Goal: Task Accomplishment & Management: Use online tool/utility

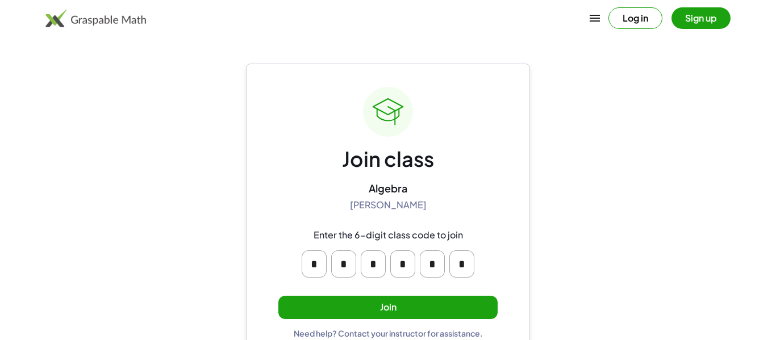
click at [370, 305] on button "Join" at bounding box center [387, 307] width 219 height 23
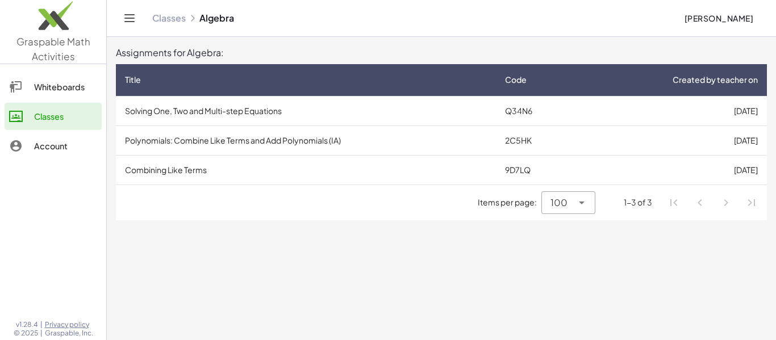
click at [183, 117] on td "Solving One, Two and Multi-step Equations" at bounding box center [306, 111] width 380 height 30
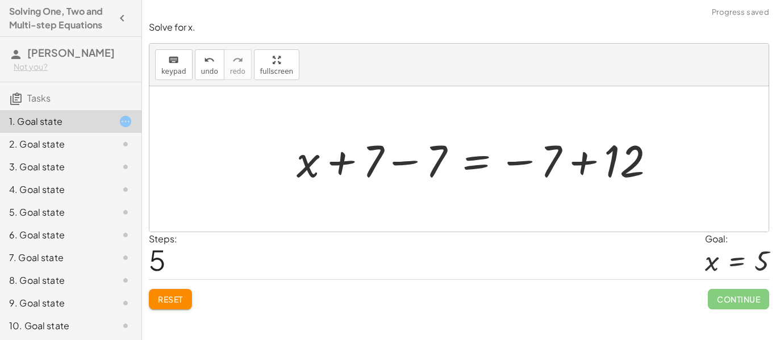
click at [192, 294] on button "Reset" at bounding box center [170, 299] width 43 height 20
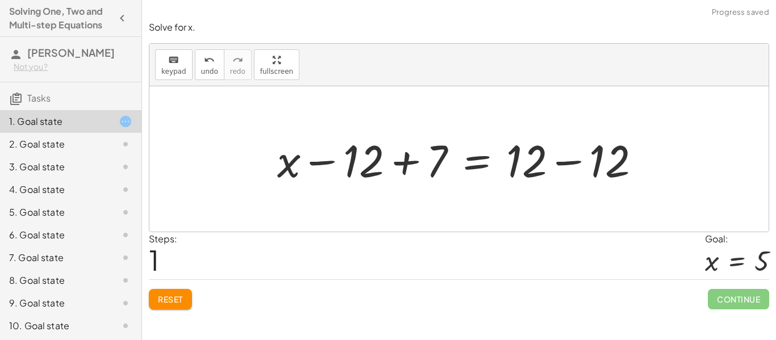
click at [180, 298] on span "Reset" at bounding box center [170, 299] width 25 height 10
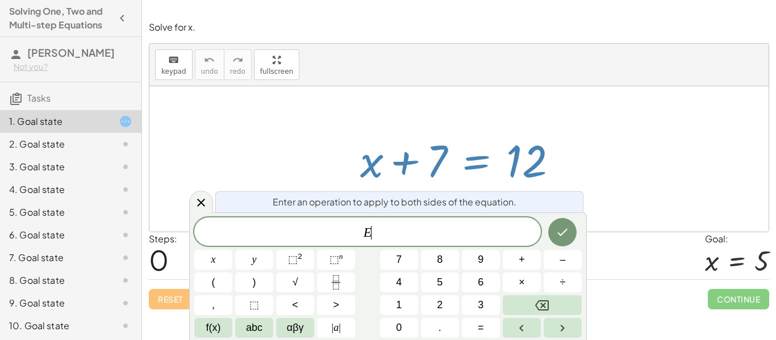
scroll to position [1, 0]
click at [198, 197] on icon at bounding box center [201, 203] width 14 height 14
click at [555, 233] on icon "Done" at bounding box center [562, 232] width 14 height 14
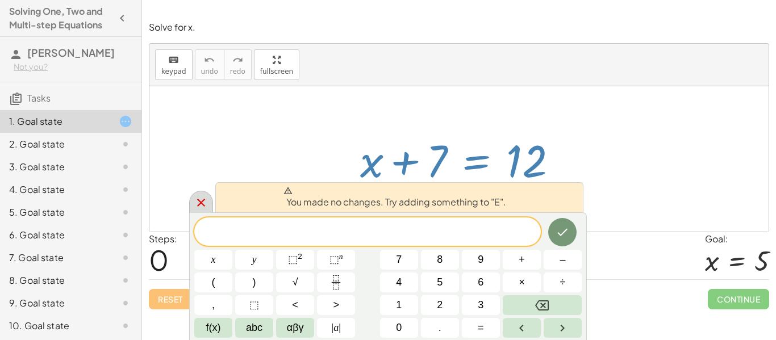
click at [563, 230] on icon "Done" at bounding box center [562, 232] width 14 height 14
click at [198, 209] on div at bounding box center [201, 202] width 24 height 22
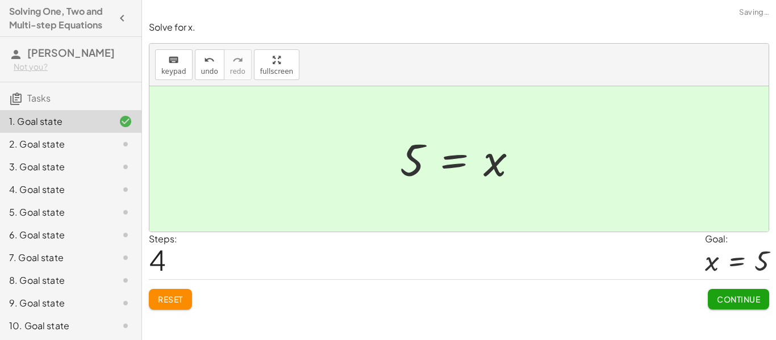
click at [749, 295] on span "Continue" at bounding box center [737, 299] width 43 height 10
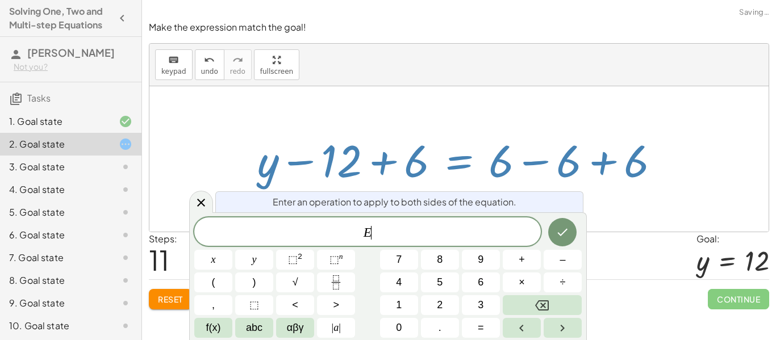
scroll to position [2, 0]
click at [567, 240] on button "Done" at bounding box center [562, 232] width 28 height 28
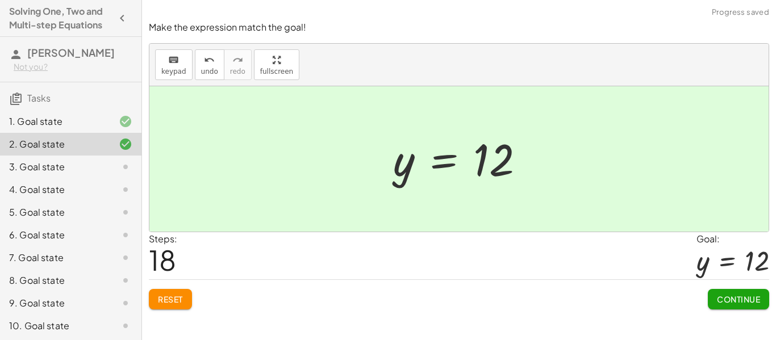
click at [745, 306] on button "Continue" at bounding box center [737, 299] width 61 height 20
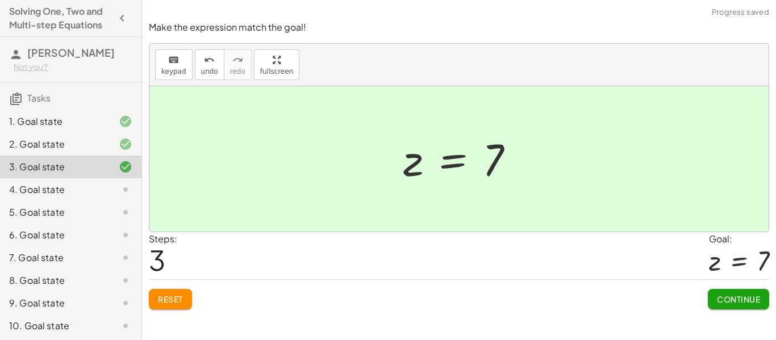
click at [742, 290] on button "Continue" at bounding box center [737, 299] width 61 height 20
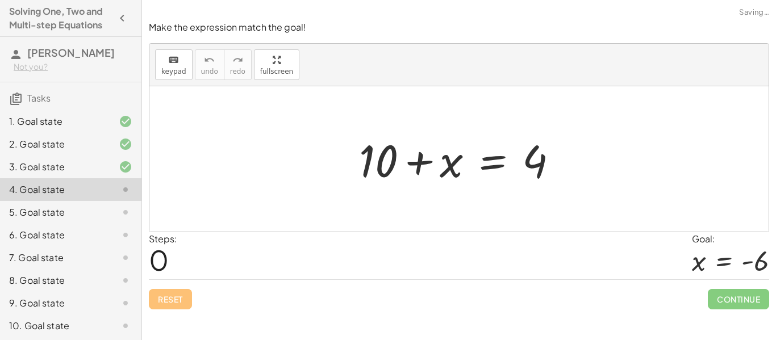
click at [0, 0] on div "Make the expression match the goal! keyboard keypad undo undo redo redo fullscr…" at bounding box center [0, 0] width 0 height 0
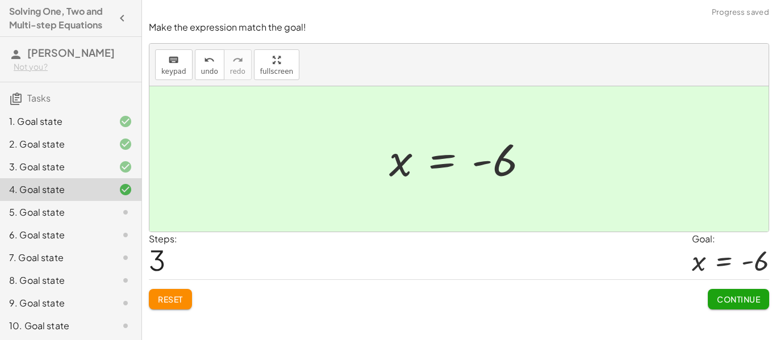
click at [762, 326] on div "Solve for x. keyboard keypad undo undo redo redo fullscreen + x + 7 = 12 12 = +…" at bounding box center [459, 170] width 634 height 340
click at [745, 305] on button "Continue" at bounding box center [737, 299] width 61 height 20
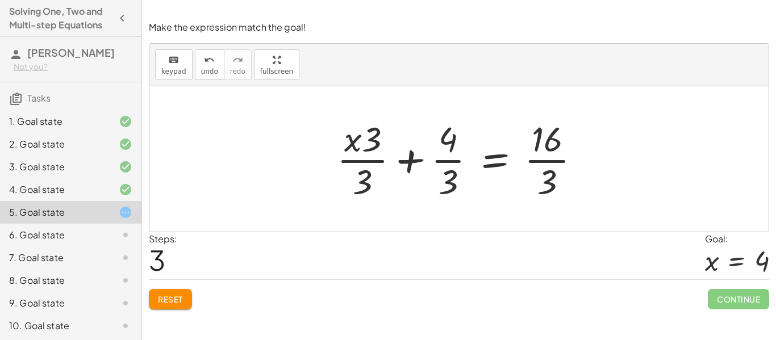
click at [188, 301] on button "Reset" at bounding box center [170, 299] width 43 height 20
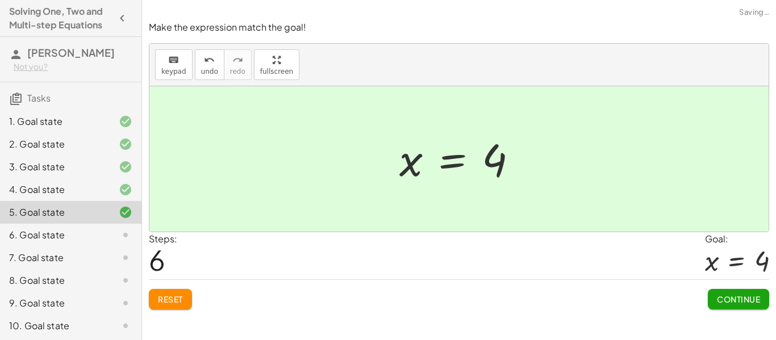
click at [752, 298] on span "Continue" at bounding box center [737, 299] width 43 height 10
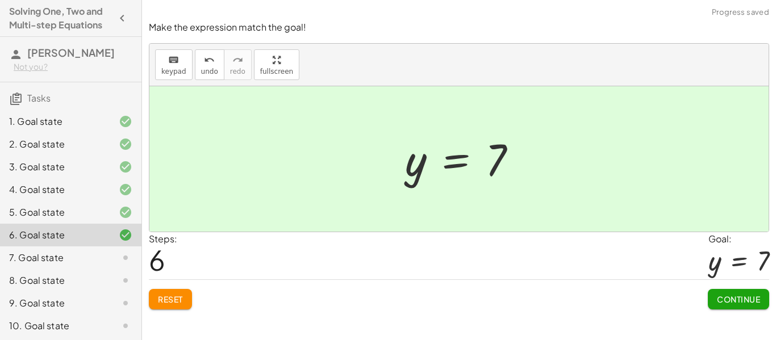
click at [768, 318] on div "Solve for x. keyboard keypad undo undo redo redo fullscreen + x + 7 = 12 12 = +…" at bounding box center [459, 170] width 634 height 340
click at [747, 307] on button "Continue" at bounding box center [737, 299] width 61 height 20
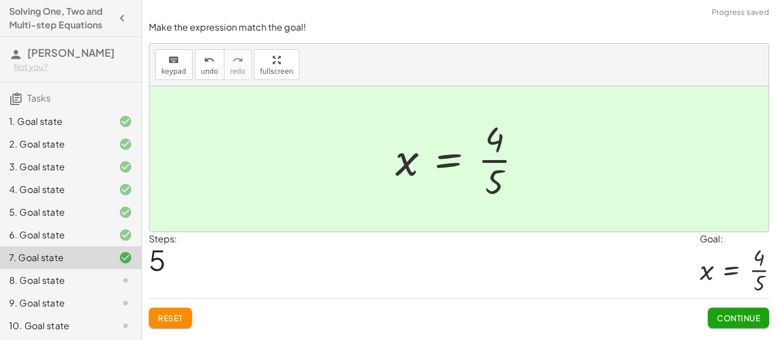
click at [731, 324] on button "Continue" at bounding box center [737, 318] width 61 height 20
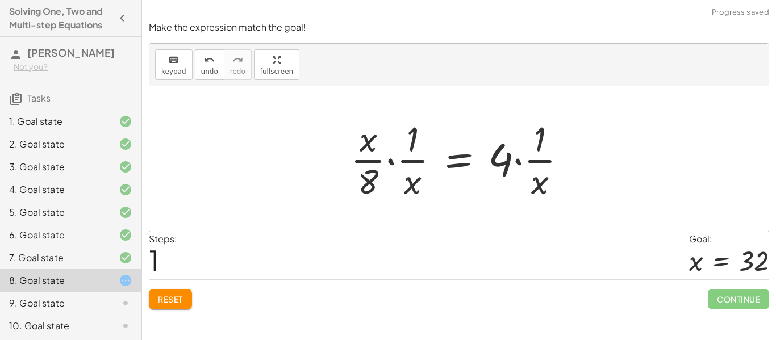
click at [168, 309] on button "Reset" at bounding box center [170, 299] width 43 height 20
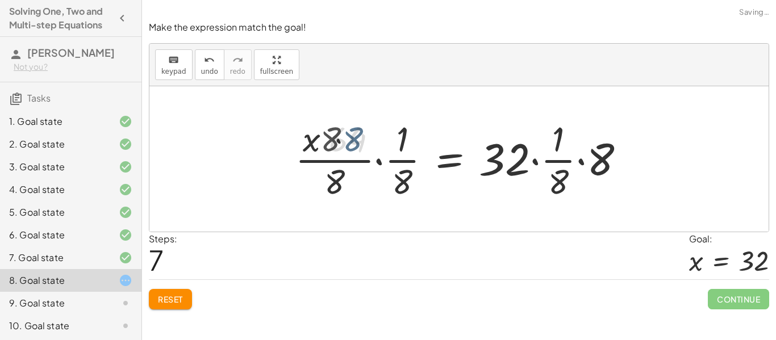
click at [167, 308] on button "Reset" at bounding box center [170, 299] width 43 height 20
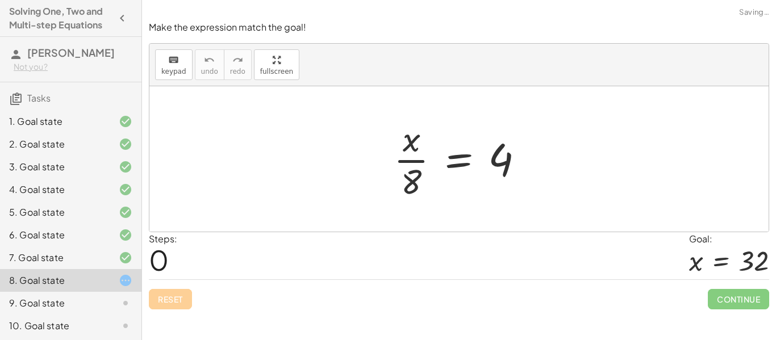
click at [160, 320] on div "Solve for x. keyboard keypad undo undo redo redo fullscreen + x + 7 = 12 12 = +…" at bounding box center [459, 170] width 634 height 340
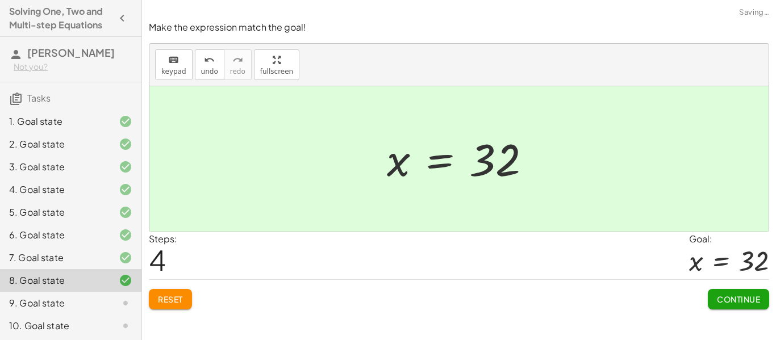
click at [760, 301] on button "Continue" at bounding box center [737, 299] width 61 height 20
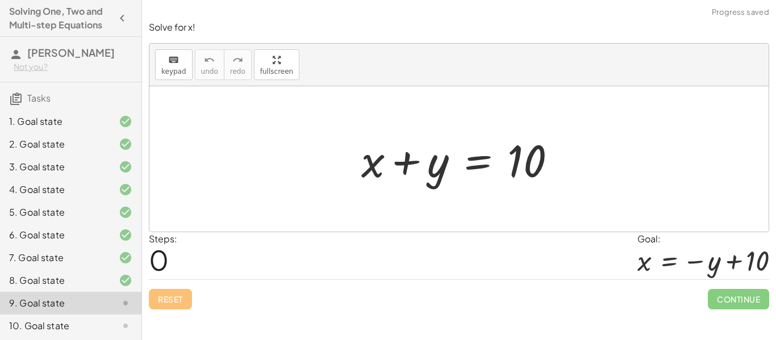
click at [0, 0] on div "Solve for x! keyboard keypad undo undo redo redo fullscreen + x + y = 10 × Step…" at bounding box center [0, 0] width 0 height 0
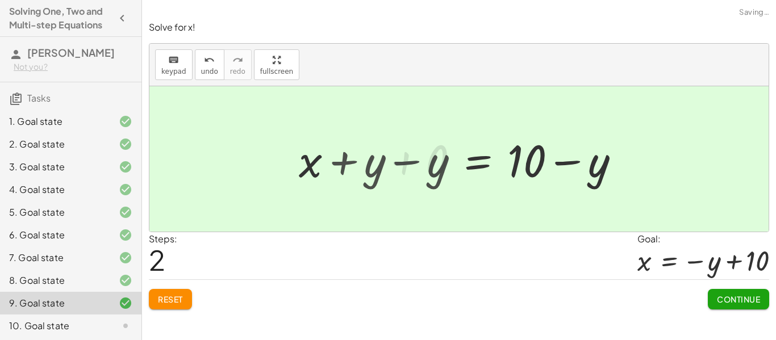
click at [409, 142] on div "+ x + y = 10 − y + x = 10 + y − y + − y + 0 + x + y − y = + 10 − y + x + 0 = + …" at bounding box center [523, 159] width 230 height 64
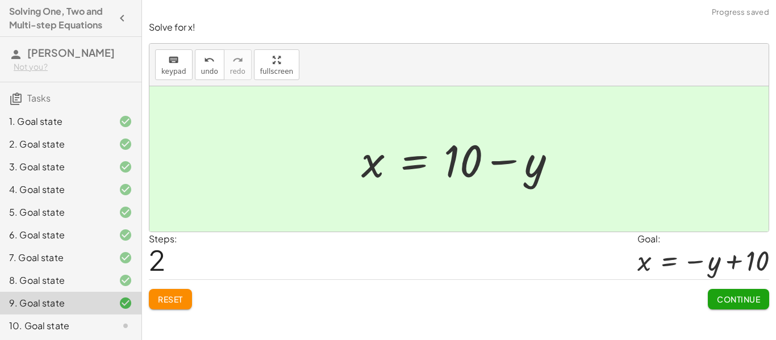
click at [760, 307] on button "Continue" at bounding box center [737, 299] width 61 height 20
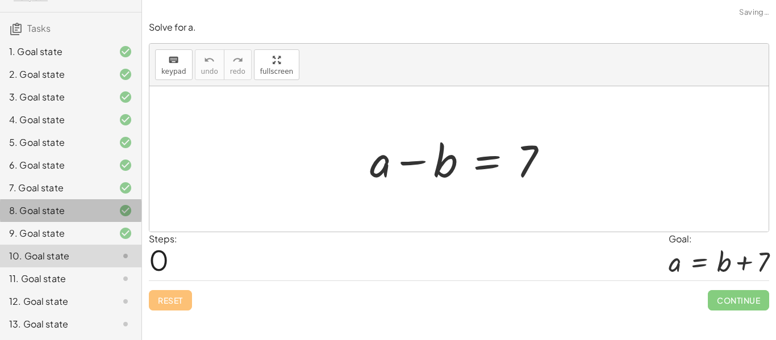
scroll to position [66, 0]
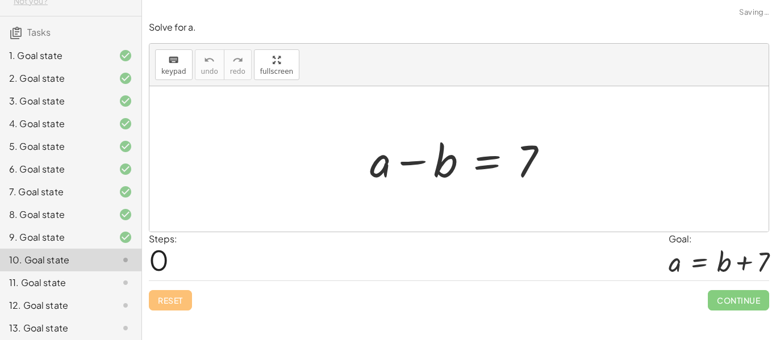
click at [81, 282] on div "11. Goal state" at bounding box center [54, 283] width 91 height 14
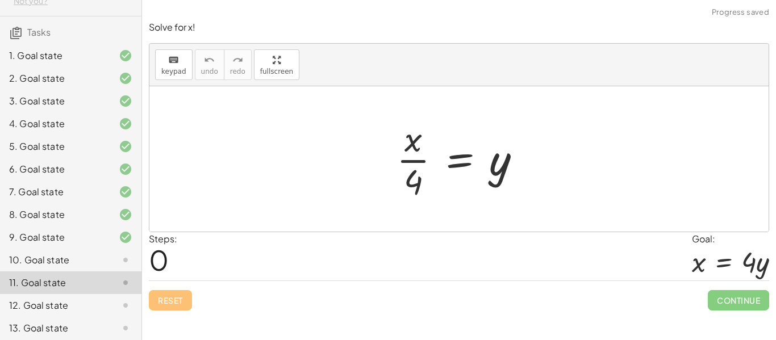
click at [86, 291] on div "11. Goal state" at bounding box center [70, 282] width 141 height 23
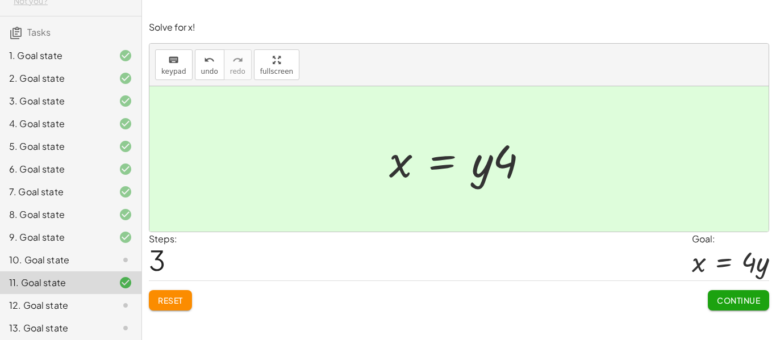
click at [756, 296] on span "Continue" at bounding box center [737, 300] width 43 height 10
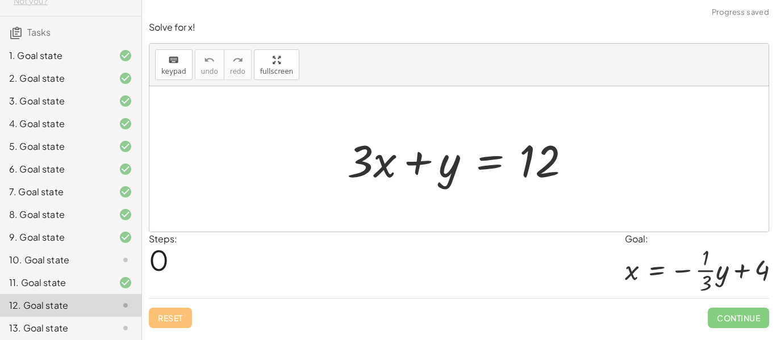
click at [73, 266] on div "10. Goal state" at bounding box center [54, 260] width 91 height 14
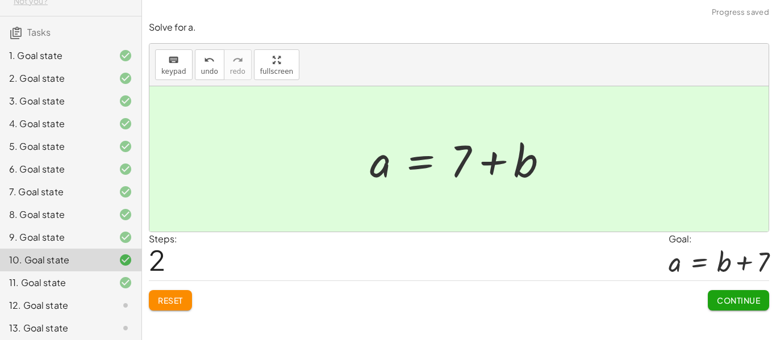
click at [749, 311] on button "Continue" at bounding box center [737, 300] width 61 height 20
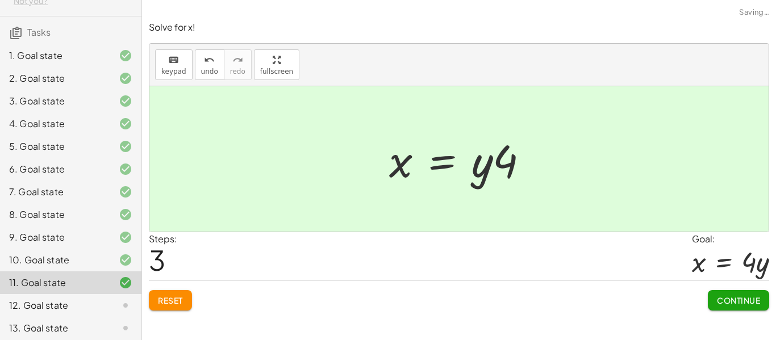
click at [737, 310] on button "Continue" at bounding box center [737, 300] width 61 height 20
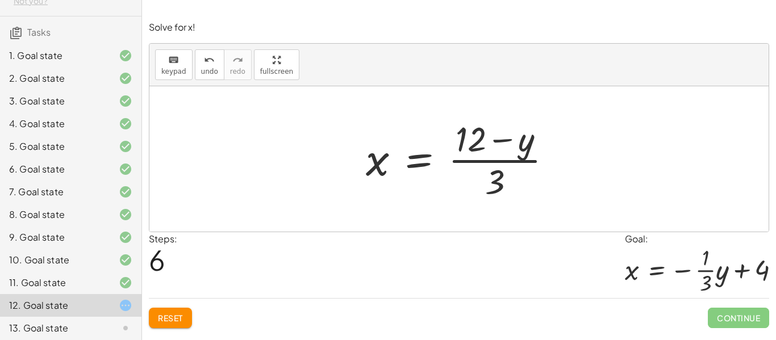
click at [186, 326] on button "Reset" at bounding box center [170, 318] width 43 height 20
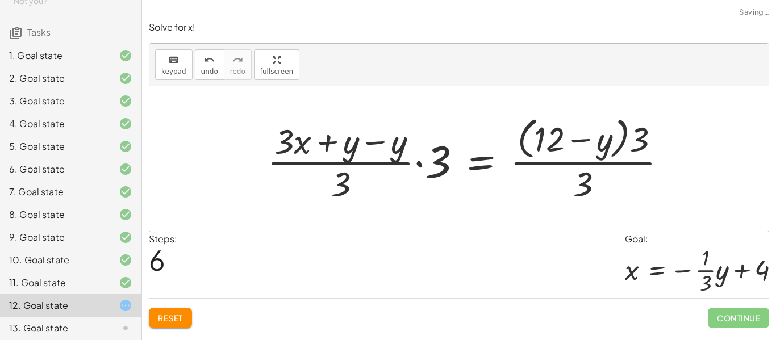
scroll to position [2, 0]
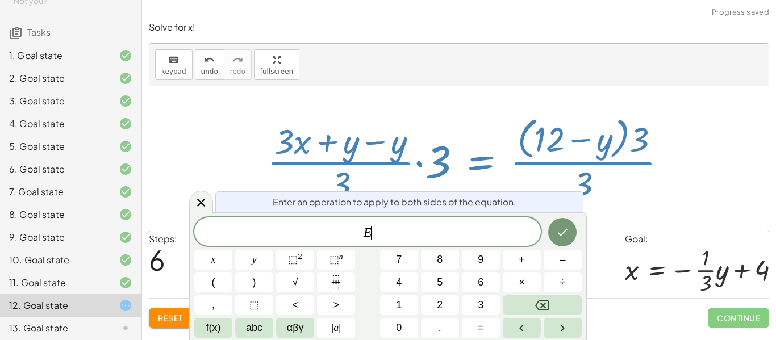
click at [566, 226] on icon "Done" at bounding box center [562, 232] width 14 height 14
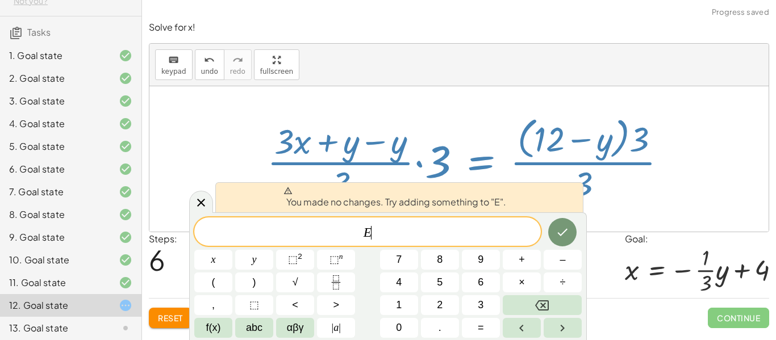
click at [544, 198] on div "You made no changes. Try adding something to "E"." at bounding box center [399, 197] width 368 height 30
click at [548, 198] on div "You made no changes. Try adding something to "E"." at bounding box center [399, 197] width 368 height 30
click at [199, 201] on icon at bounding box center [201, 203] width 8 height 8
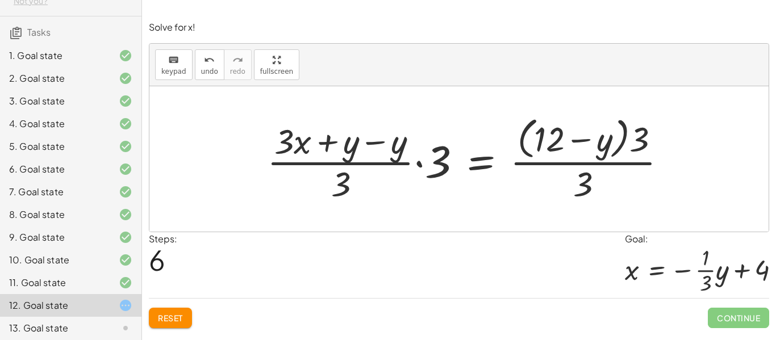
click at [180, 311] on button "Reset" at bounding box center [170, 318] width 43 height 20
click at [178, 321] on div "Reset Continue" at bounding box center [459, 313] width 620 height 30
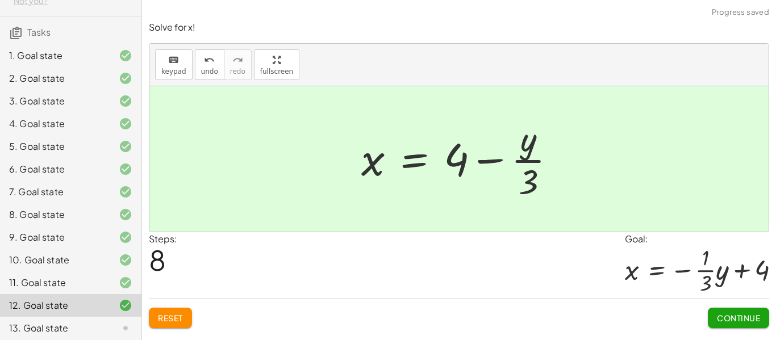
click at [745, 326] on button "Continue" at bounding box center [737, 318] width 61 height 20
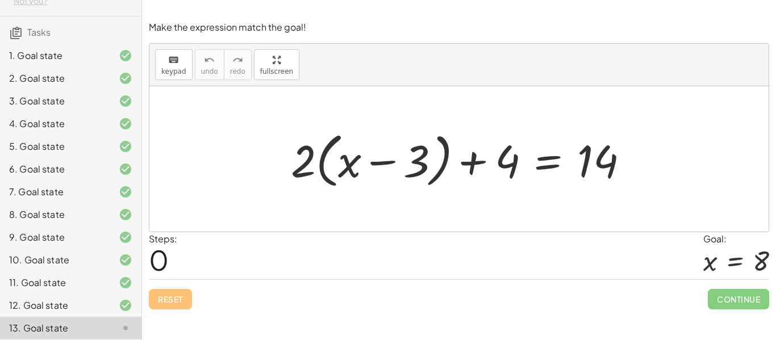
scroll to position [3, 0]
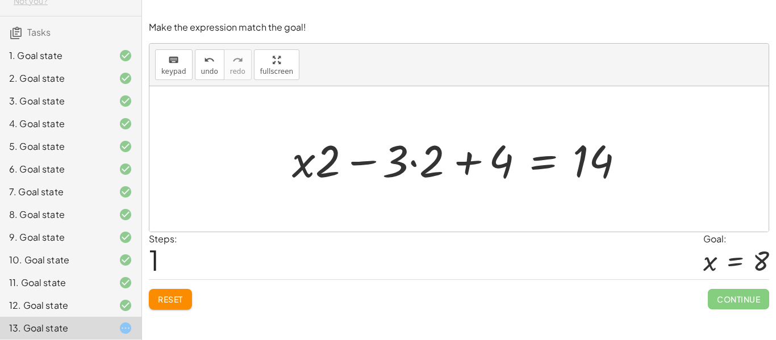
click at [188, 307] on button "Reset" at bounding box center [170, 299] width 43 height 20
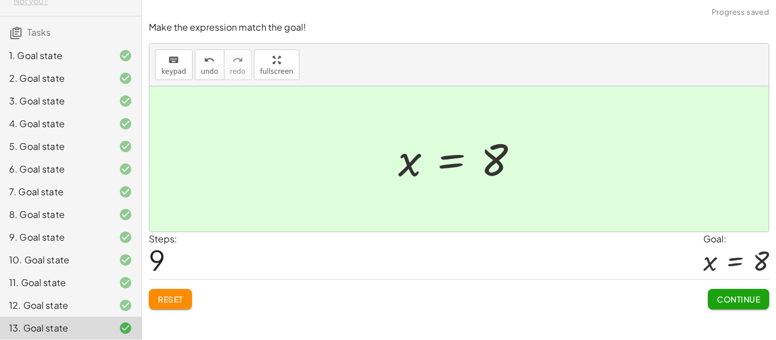
click at [760, 306] on button "Continue" at bounding box center [737, 299] width 61 height 20
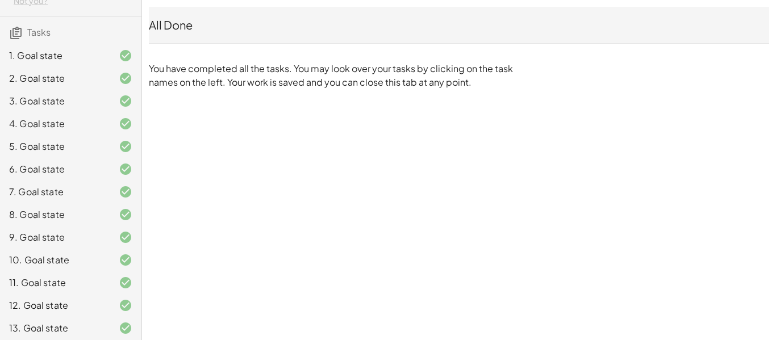
scroll to position [70, 0]
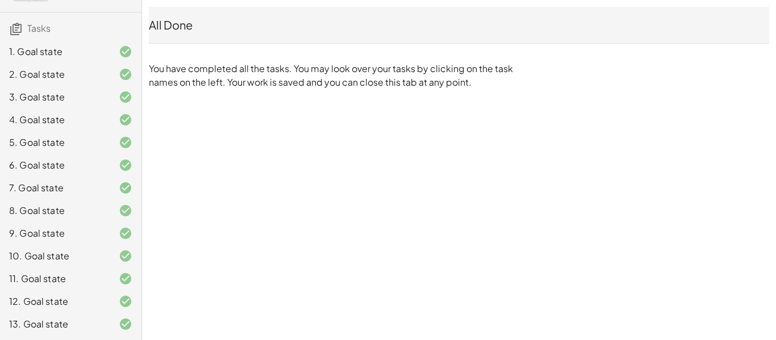
click at [70, 240] on div "9. Goal state" at bounding box center [54, 234] width 91 height 14
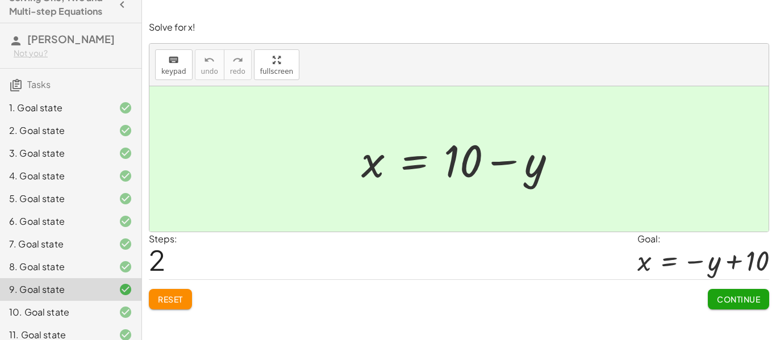
scroll to position [0, 0]
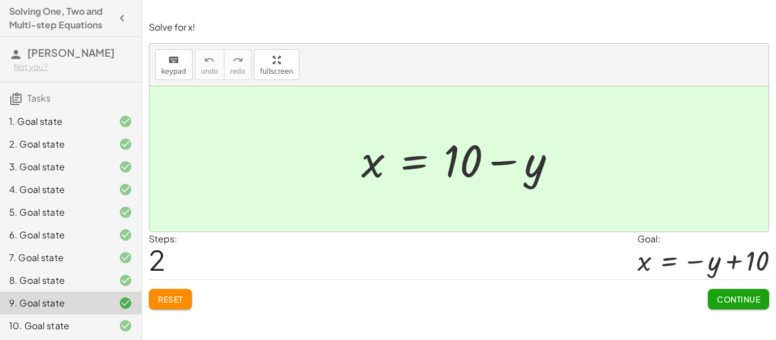
click at [118, 27] on button "button" at bounding box center [122, 18] width 20 height 20
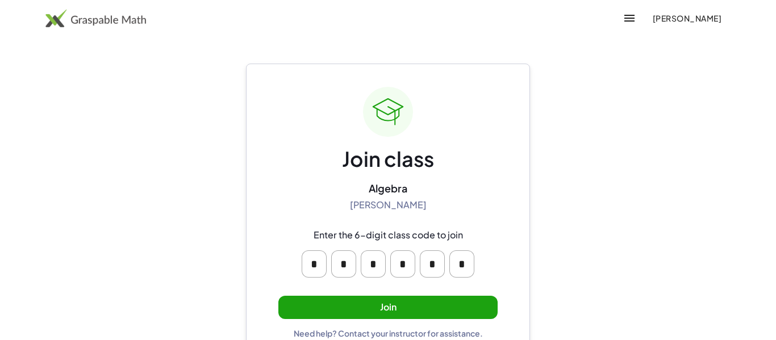
click at [315, 296] on button "Join" at bounding box center [387, 307] width 219 height 23
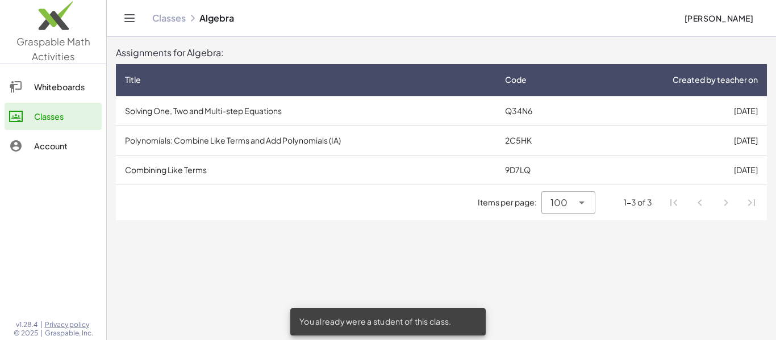
click at [185, 142] on td "Polynomials: Combine Like Terms and Add Polynomials (IA)" at bounding box center [306, 140] width 380 height 30
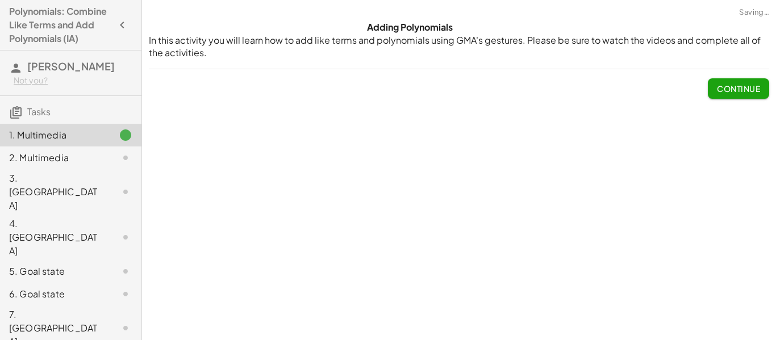
click at [730, 98] on button "Continue" at bounding box center [737, 88] width 61 height 20
click at [0, 0] on div at bounding box center [0, 0] width 0 height 0
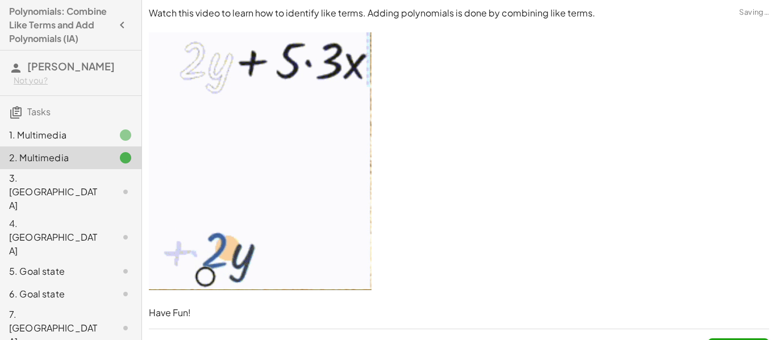
click at [717, 94] on div "Watch this video to learn how to identify like terms. Adding polynomials is don…" at bounding box center [459, 183] width 634 height 366
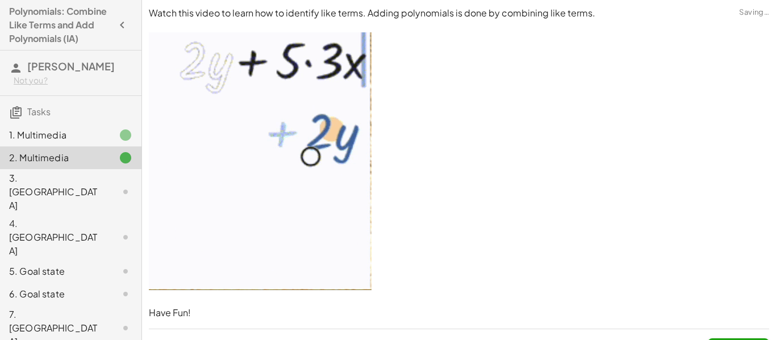
click at [81, 160] on div "2. Multimedia" at bounding box center [54, 158] width 91 height 14
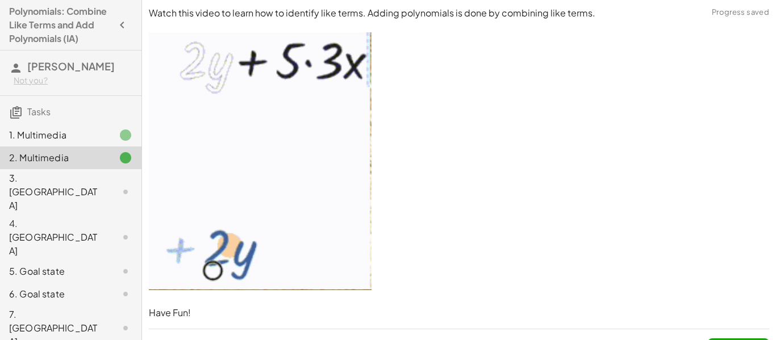
click at [723, 77] on p at bounding box center [459, 162] width 620 height 261
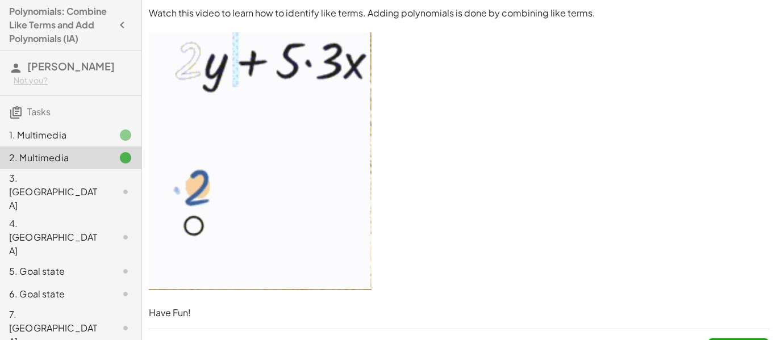
click at [355, 120] on img at bounding box center [260, 161] width 223 height 258
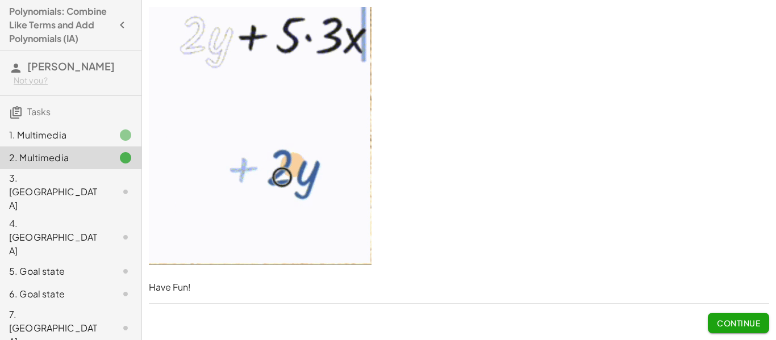
scroll to position [24, 0]
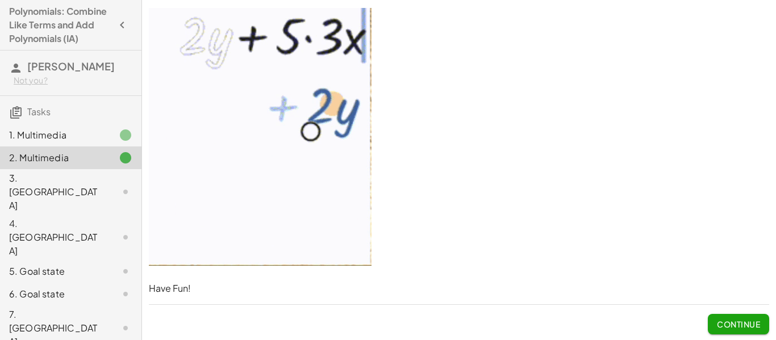
click at [745, 320] on span "Continue" at bounding box center [737, 324] width 43 height 10
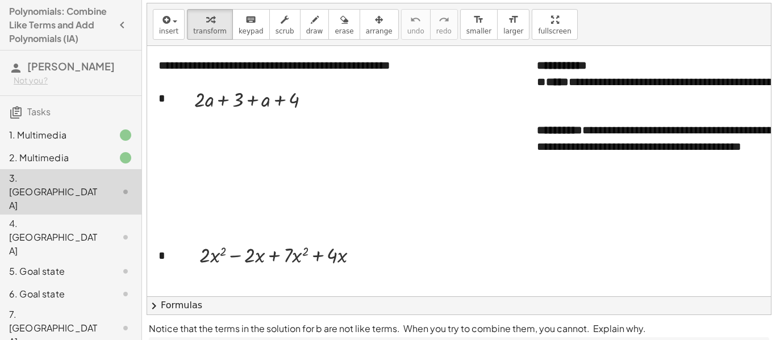
click at [95, 217] on div "4. [GEOGRAPHIC_DATA]" at bounding box center [54, 237] width 91 height 41
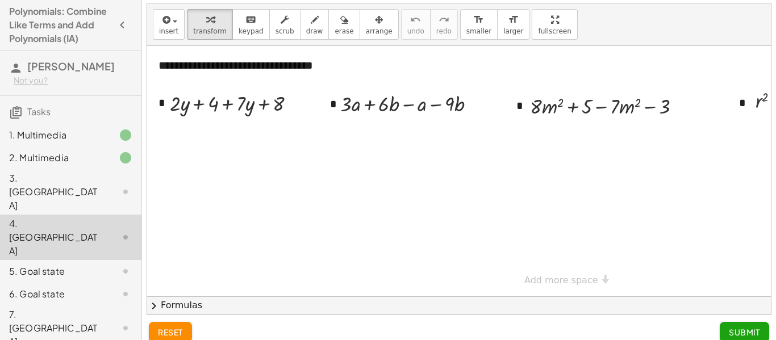
click at [41, 114] on span "Tasks" at bounding box center [38, 112] width 23 height 12
click at [56, 136] on div "1. Multimedia" at bounding box center [54, 135] width 91 height 14
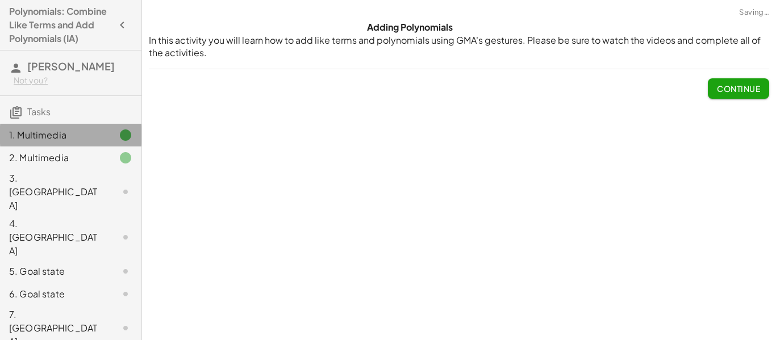
scroll to position [0, 0]
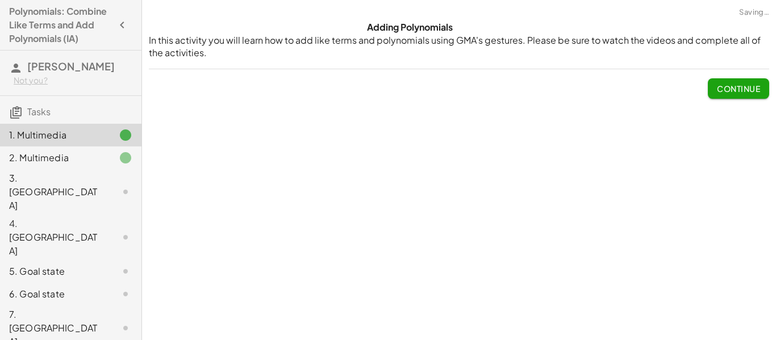
click at [738, 94] on button "Continue" at bounding box center [737, 88] width 61 height 20
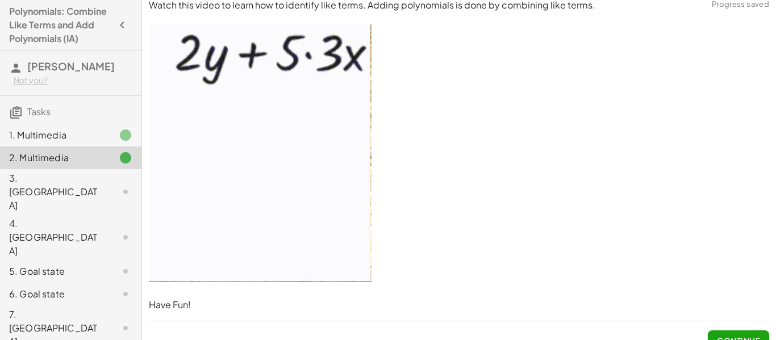
scroll to position [7, 0]
click at [754, 332] on button "Continue" at bounding box center [737, 341] width 61 height 20
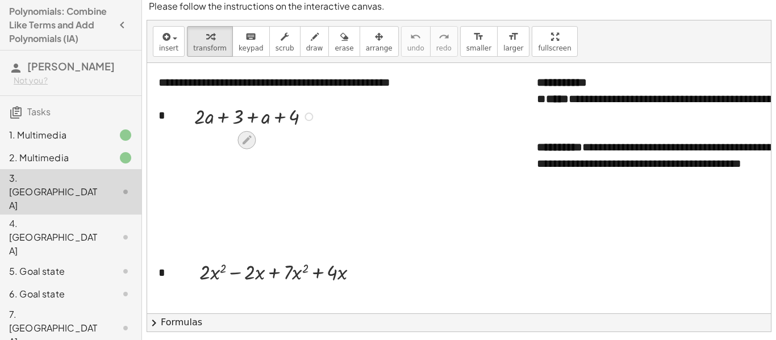
click at [241, 136] on icon at bounding box center [247, 140] width 12 height 12
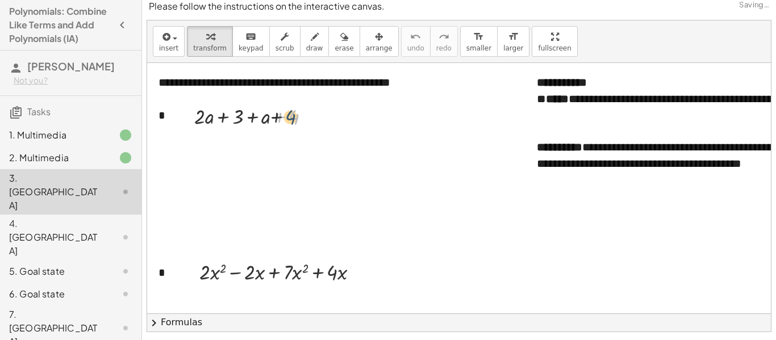
drag, startPoint x: 292, startPoint y: 112, endPoint x: 280, endPoint y: 112, distance: 11.9
click at [280, 112] on div at bounding box center [256, 116] width 136 height 28
drag, startPoint x: 296, startPoint y: 118, endPoint x: 238, endPoint y: 117, distance: 57.3
drag, startPoint x: 276, startPoint y: 148, endPoint x: 217, endPoint y: 146, distance: 59.1
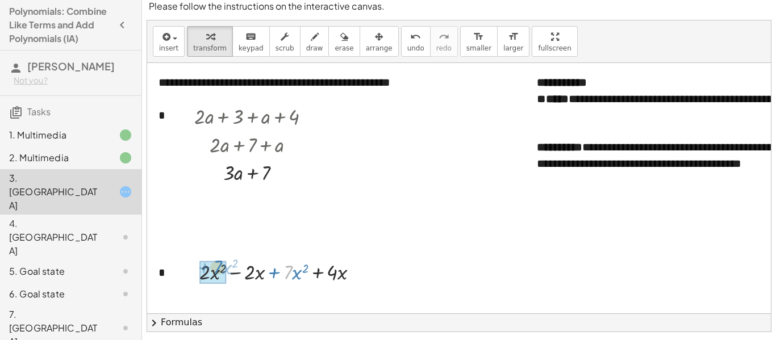
drag, startPoint x: 286, startPoint y: 277, endPoint x: 209, endPoint y: 275, distance: 77.2
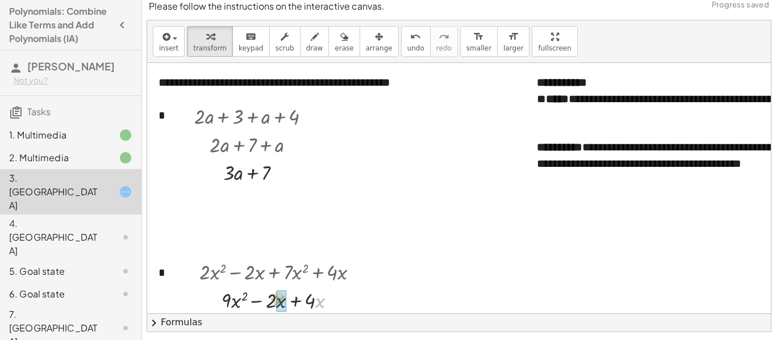
drag, startPoint x: 319, startPoint y: 297, endPoint x: 276, endPoint y: 295, distance: 42.6
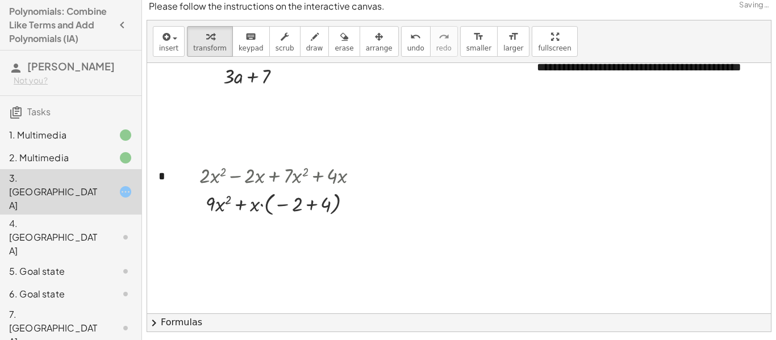
scroll to position [100, 0]
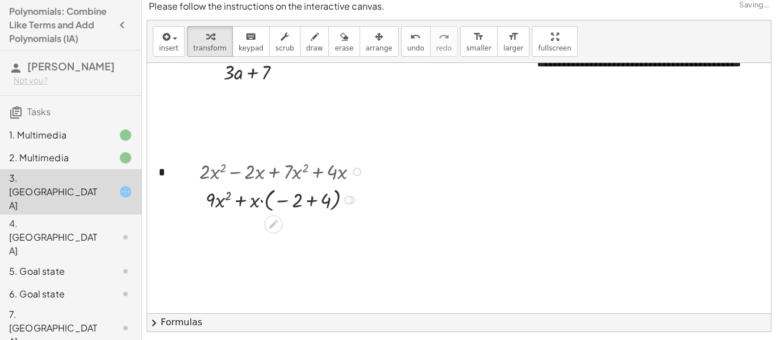
click at [275, 206] on div at bounding box center [283, 199] width 179 height 30
drag, startPoint x: 255, startPoint y: 203, endPoint x: 297, endPoint y: 199, distance: 42.2
click at [297, 199] on div at bounding box center [283, 199] width 179 height 30
click at [321, 230] on div at bounding box center [283, 228] width 179 height 28
click at [295, 227] on div at bounding box center [283, 228] width 179 height 28
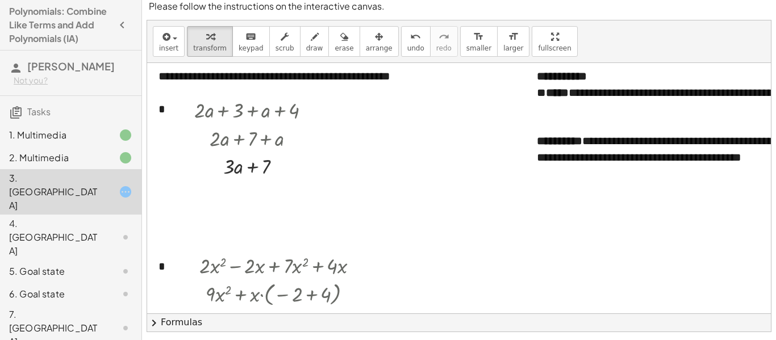
scroll to position [8, 0]
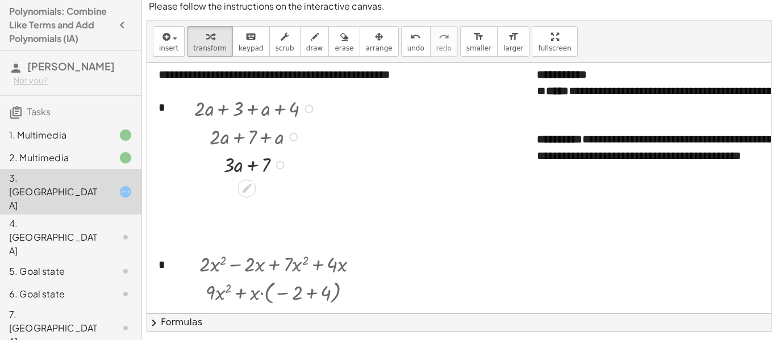
click at [249, 170] on div at bounding box center [256, 164] width 136 height 28
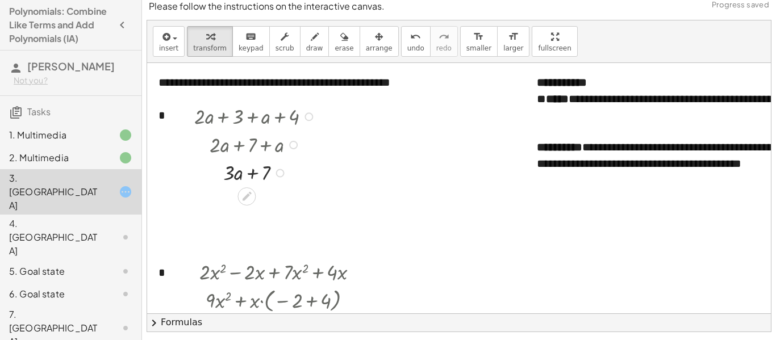
scroll to position [451, 0]
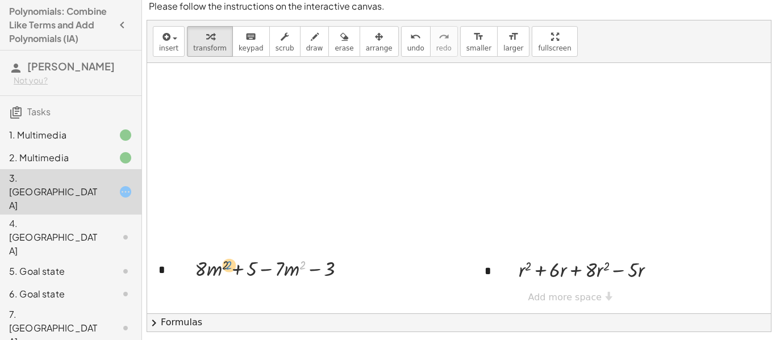
drag, startPoint x: 300, startPoint y: 271, endPoint x: 219, endPoint y: 274, distance: 80.7
click at [219, 274] on div at bounding box center [274, 268] width 171 height 28
drag, startPoint x: 288, startPoint y: 271, endPoint x: 217, endPoint y: 271, distance: 71.0
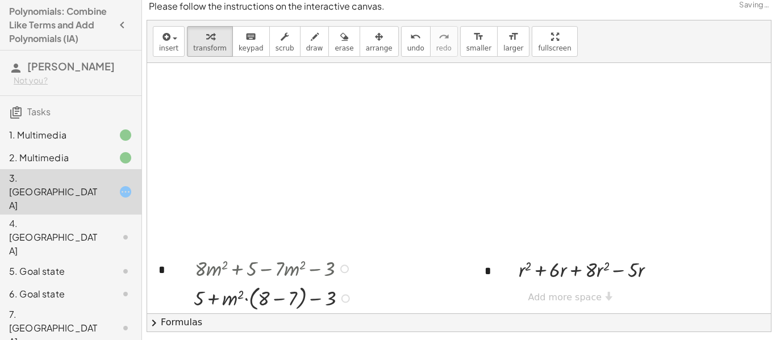
click at [280, 297] on div at bounding box center [274, 297] width 173 height 31
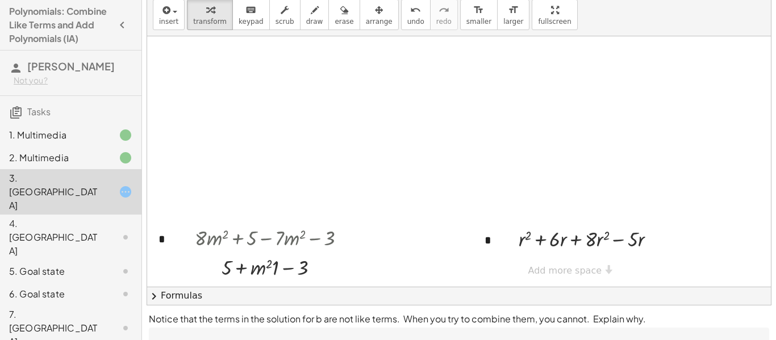
scroll to position [468, 0]
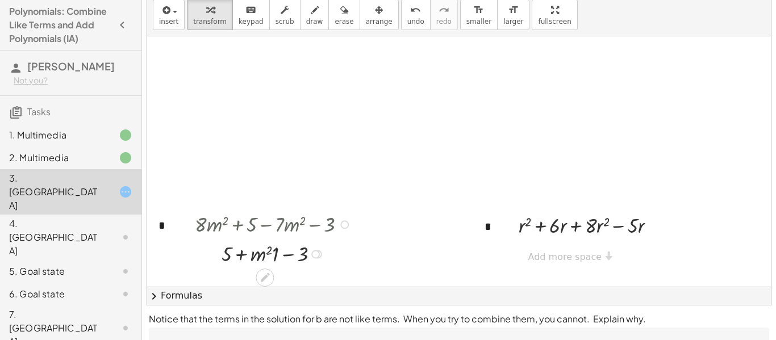
click at [285, 252] on div at bounding box center [274, 253] width 171 height 28
drag, startPoint x: 275, startPoint y: 253, endPoint x: 314, endPoint y: 253, distance: 39.2
click at [314, 253] on div at bounding box center [274, 253] width 171 height 28
click at [305, 255] on div at bounding box center [274, 253] width 171 height 28
click at [251, 254] on div at bounding box center [274, 253] width 171 height 28
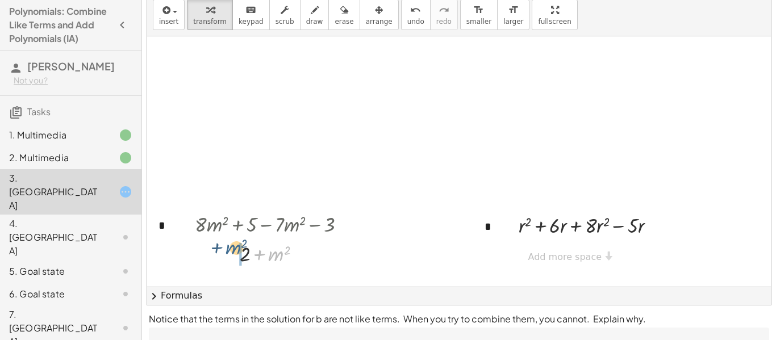
drag, startPoint x: 274, startPoint y: 258, endPoint x: 229, endPoint y: 255, distance: 44.4
click at [229, 255] on div at bounding box center [274, 253] width 171 height 28
click at [85, 217] on div "4. [GEOGRAPHIC_DATA]" at bounding box center [54, 237] width 91 height 41
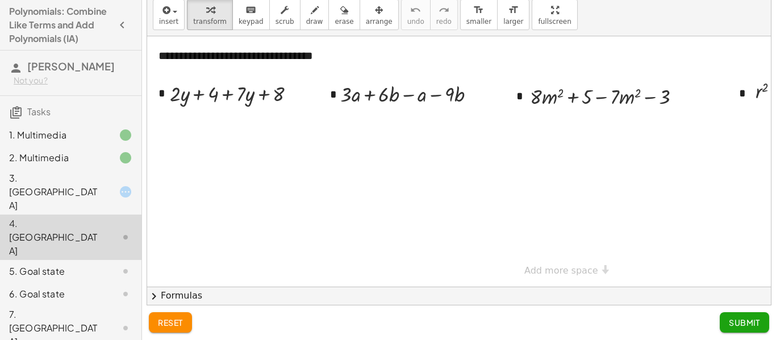
click at [62, 178] on div "3. [GEOGRAPHIC_DATA]" at bounding box center [54, 191] width 91 height 41
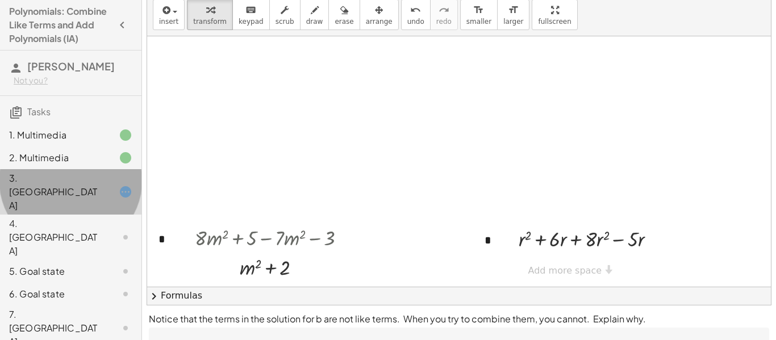
scroll to position [455, 0]
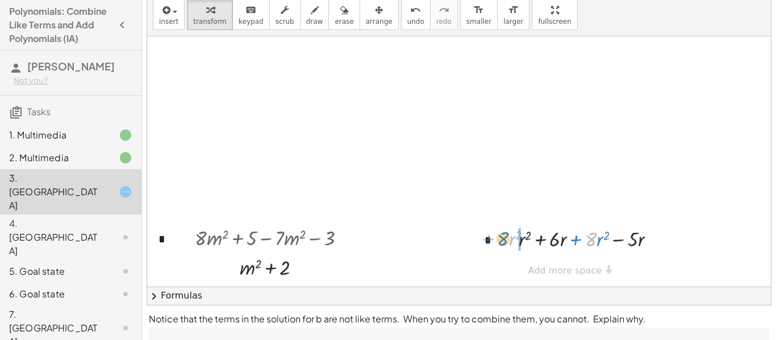
drag, startPoint x: 593, startPoint y: 238, endPoint x: 506, endPoint y: 238, distance: 86.9
click at [506, 238] on div "· 8 + · r 2 + r 2 + · 6 · r + · 8 · r 2 − · 5 · r" at bounding box center [582, 238] width 162 height 34
click at [552, 268] on div at bounding box center [591, 267] width 157 height 28
click at [604, 268] on div at bounding box center [591, 267] width 157 height 28
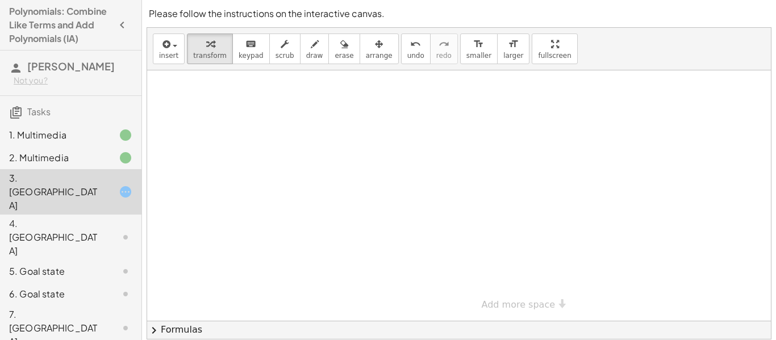
scroll to position [106, 0]
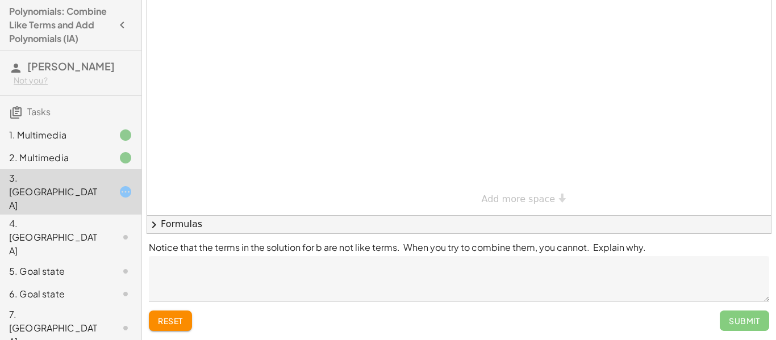
click at [750, 315] on div "Submit" at bounding box center [743, 321] width 49 height 20
click at [384, 271] on textarea at bounding box center [459, 278] width 620 height 45
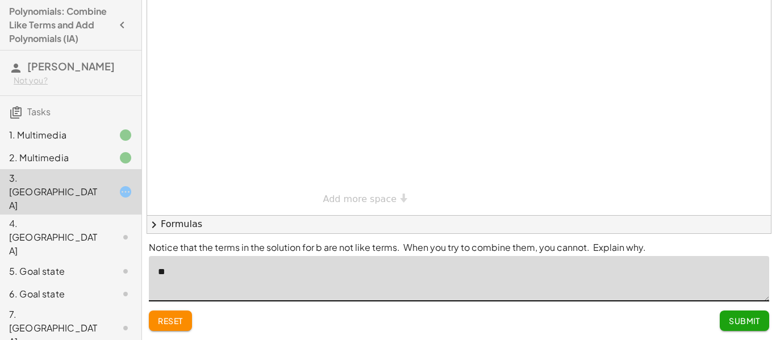
type textarea "*"
type textarea "**********"
click at [758, 312] on button "Submit" at bounding box center [743, 321] width 49 height 20
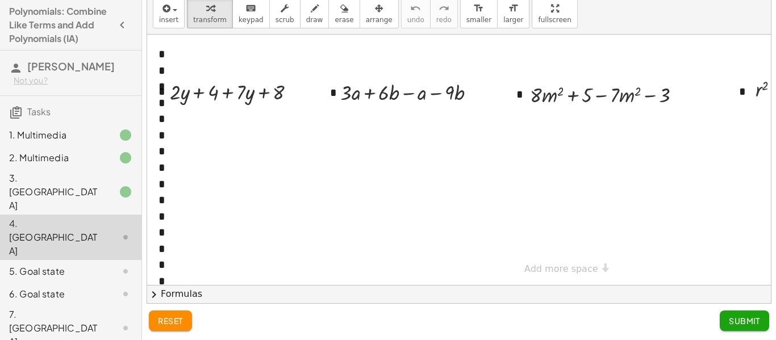
scroll to position [36, 0]
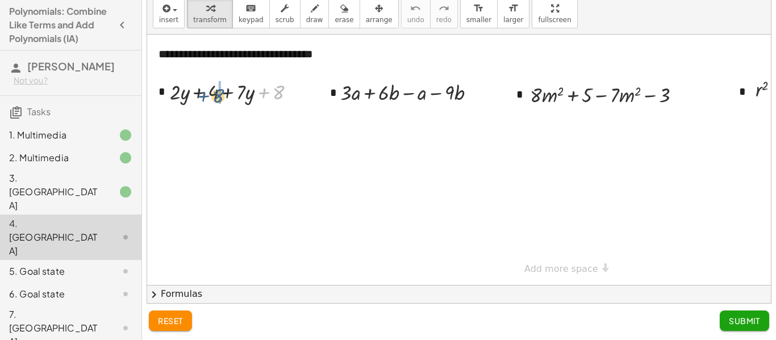
drag, startPoint x: 280, startPoint y: 89, endPoint x: 217, endPoint y: 92, distance: 62.5
drag, startPoint x: 265, startPoint y: 94, endPoint x: 185, endPoint y: 95, distance: 80.1
drag, startPoint x: 457, startPoint y: 93, endPoint x: 395, endPoint y: 94, distance: 62.5
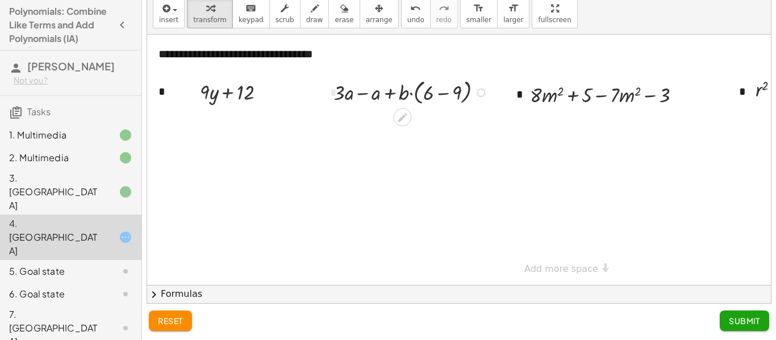
click at [437, 94] on div at bounding box center [412, 91] width 169 height 31
click at [438, 95] on div at bounding box center [412, 92] width 132 height 28
click at [416, 93] on div at bounding box center [412, 92] width 118 height 28
click at [389, 91] on div at bounding box center [412, 92] width 118 height 28
click at [521, 118] on div at bounding box center [557, 160] width 821 height 250
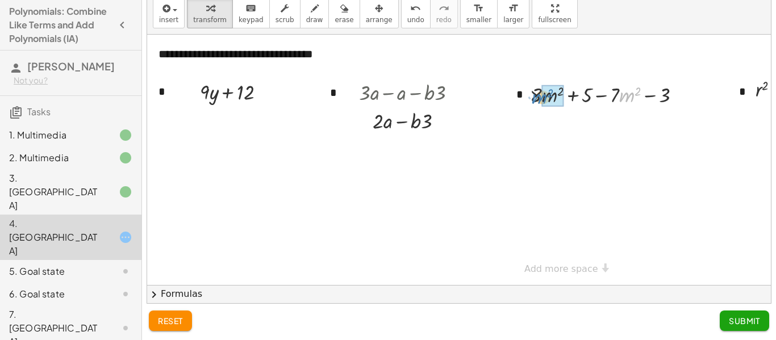
drag, startPoint x: 626, startPoint y: 98, endPoint x: 538, endPoint y: 100, distance: 87.4
click at [538, 100] on div at bounding box center [609, 94] width 171 height 28
drag, startPoint x: 614, startPoint y: 100, endPoint x: 544, endPoint y: 97, distance: 69.9
click at [544, 97] on div at bounding box center [609, 94] width 173 height 31
click at [611, 94] on div at bounding box center [609, 94] width 173 height 31
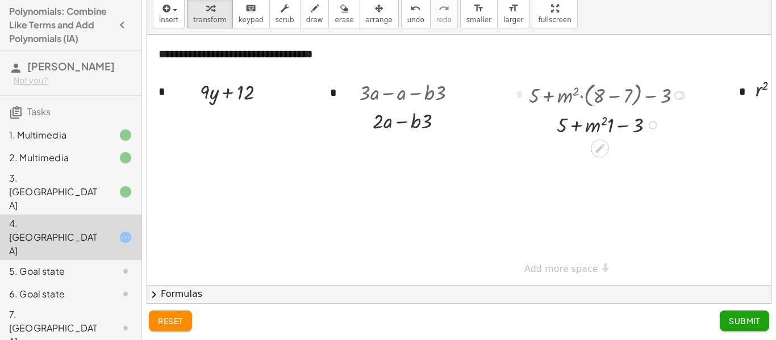
click at [624, 123] on div at bounding box center [609, 124] width 173 height 28
click at [580, 122] on div at bounding box center [609, 124] width 173 height 28
drag, startPoint x: 564, startPoint y: 125, endPoint x: 635, endPoint y: 125, distance: 71.0
click at [635, 125] on div at bounding box center [609, 124] width 173 height 28
click at [623, 125] on div at bounding box center [609, 124] width 173 height 28
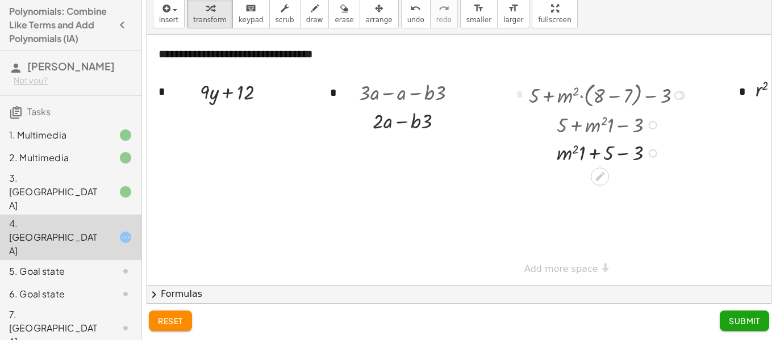
click at [590, 156] on div at bounding box center [609, 152] width 173 height 28
click at [636, 149] on div at bounding box center [609, 152] width 173 height 28
click at [625, 152] on div at bounding box center [609, 152] width 173 height 28
drag, startPoint x: 595, startPoint y: 183, endPoint x: 632, endPoint y: 178, distance: 37.3
click at [632, 178] on div at bounding box center [609, 180] width 173 height 28
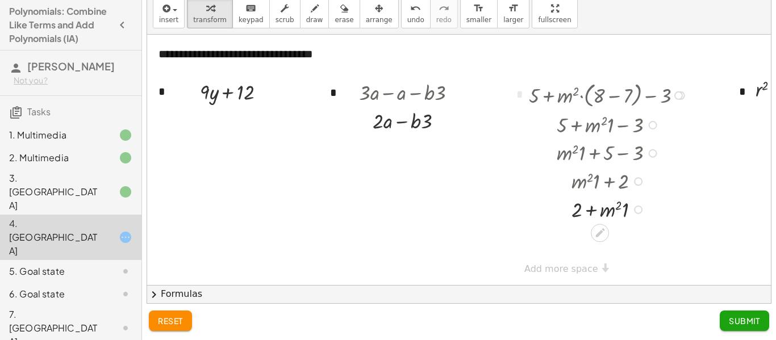
click at [594, 207] on div at bounding box center [609, 209] width 173 height 28
drag, startPoint x: 625, startPoint y: 211, endPoint x: 567, endPoint y: 211, distance: 57.9
click at [567, 211] on div at bounding box center [609, 209] width 173 height 28
drag, startPoint x: 594, startPoint y: 211, endPoint x: 551, endPoint y: 229, distance: 47.6
click at [179, 320] on span "reset" at bounding box center [170, 321] width 25 height 10
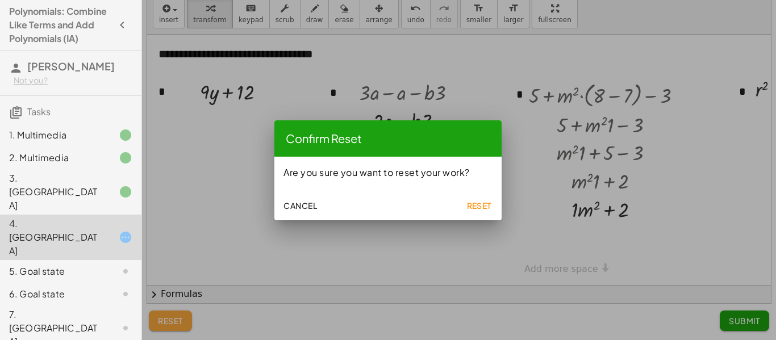
scroll to position [0, 0]
click at [300, 198] on button "Cancel" at bounding box center [300, 205] width 43 height 20
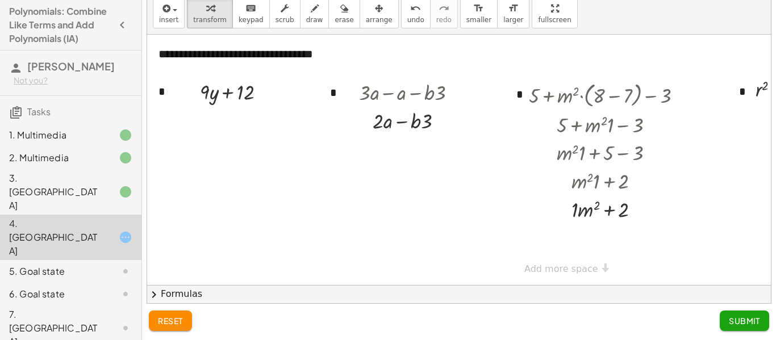
click at [747, 330] on button "Submit" at bounding box center [743, 321] width 49 height 20
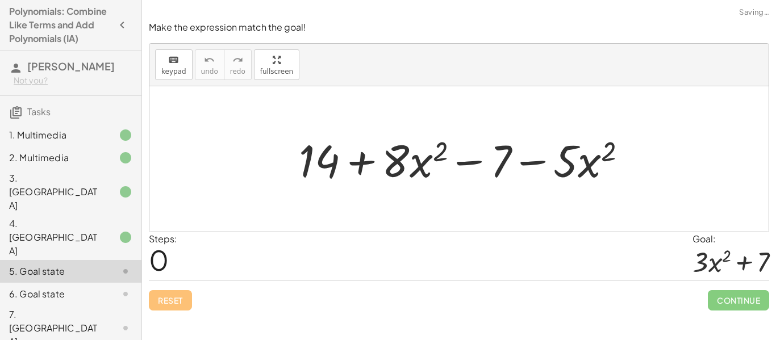
scroll to position [0, 0]
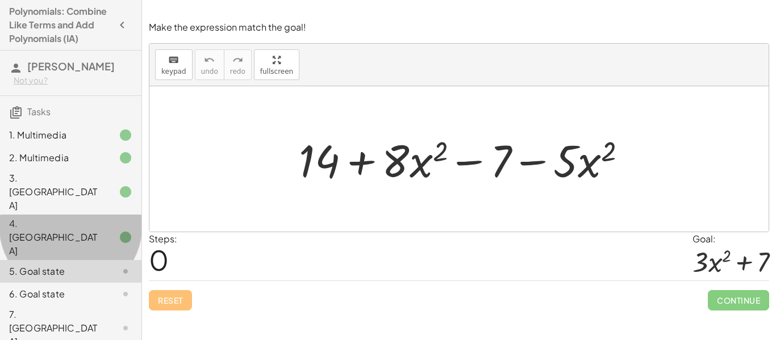
click at [74, 217] on div "4. [GEOGRAPHIC_DATA]" at bounding box center [54, 237] width 91 height 41
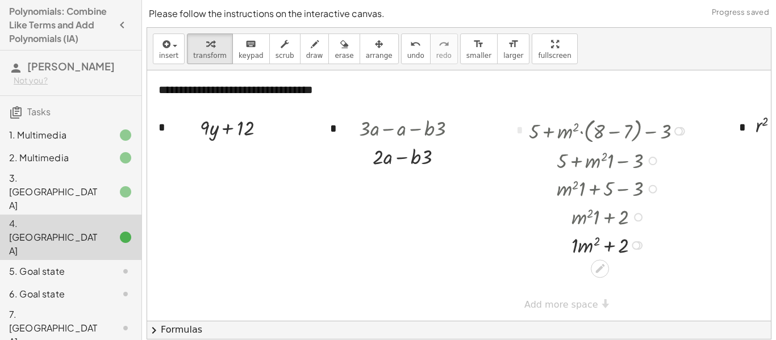
click at [654, 187] on div at bounding box center [652, 189] width 9 height 9
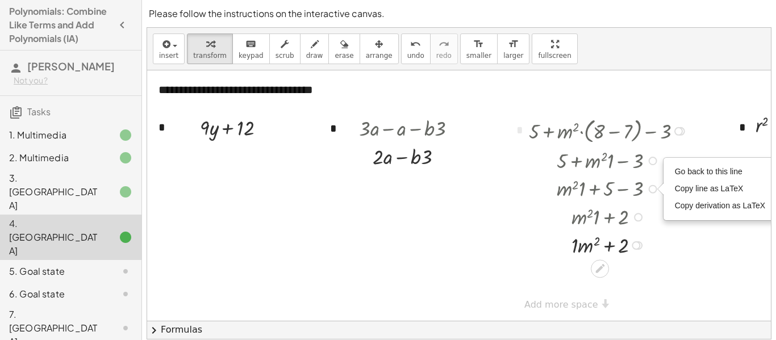
click at [650, 160] on div at bounding box center [652, 161] width 9 height 9
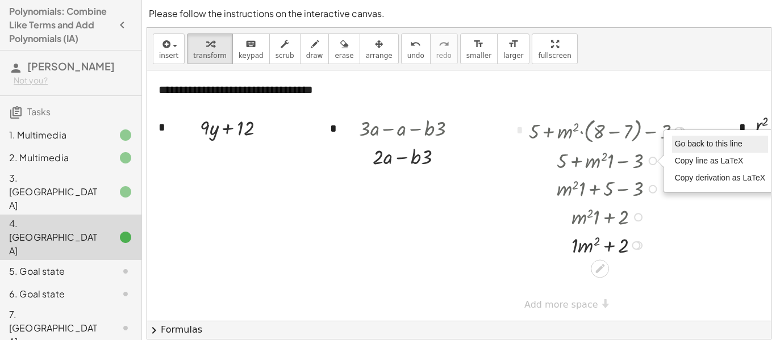
click at [685, 140] on span "Go back to this line" at bounding box center [708, 143] width 68 height 9
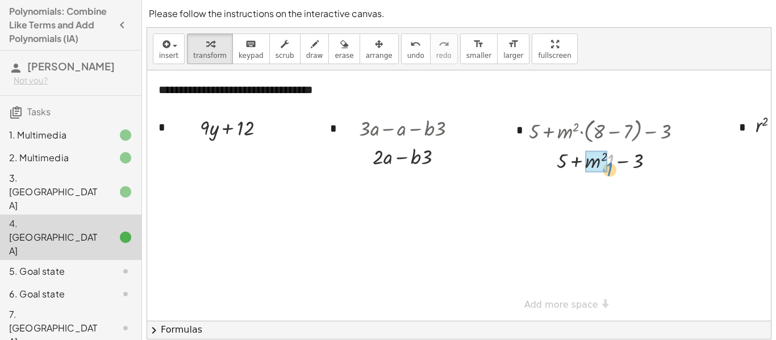
drag, startPoint x: 609, startPoint y: 162, endPoint x: 602, endPoint y: 171, distance: 11.4
click at [580, 190] on div at bounding box center [609, 188] width 173 height 28
click at [624, 187] on div at bounding box center [609, 188] width 173 height 28
drag, startPoint x: 630, startPoint y: 189, endPoint x: 550, endPoint y: 186, distance: 80.1
click at [550, 186] on div at bounding box center [609, 188] width 173 height 28
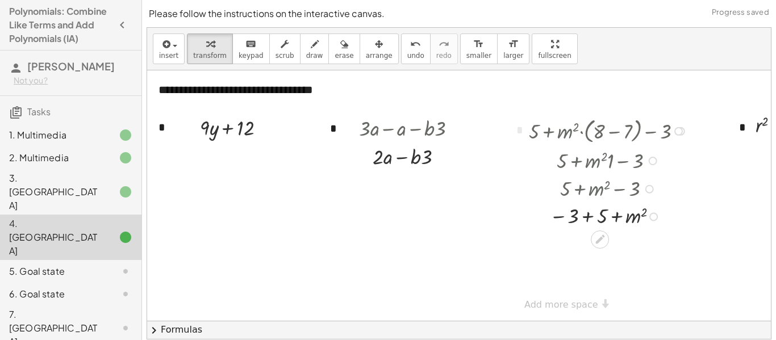
click at [588, 216] on div at bounding box center [609, 215] width 173 height 27
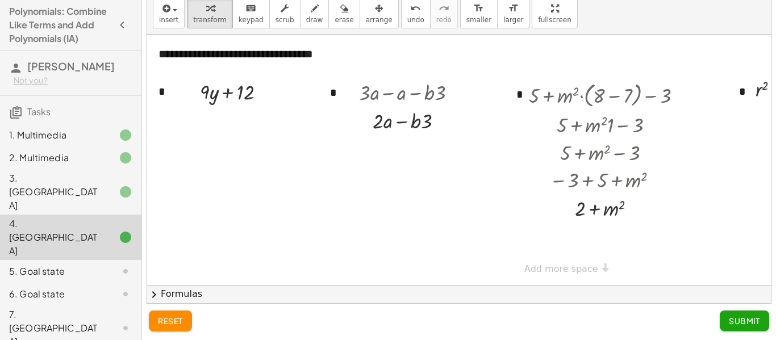
click at [718, 309] on div "reset Submit" at bounding box center [459, 322] width 634 height 36
click at [722, 312] on button "Submit" at bounding box center [743, 321] width 49 height 20
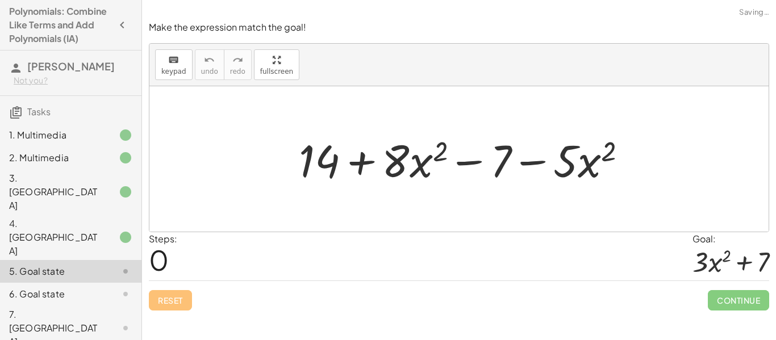
scroll to position [0, 0]
drag, startPoint x: 326, startPoint y: 156, endPoint x: 527, endPoint y: 148, distance: 201.1
click at [527, 148] on div at bounding box center [467, 159] width 349 height 58
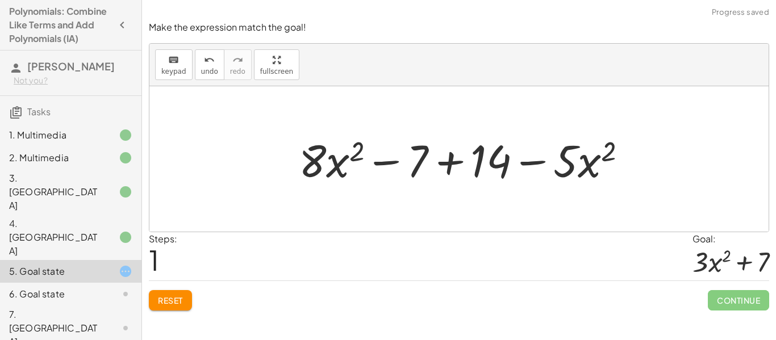
click at [460, 166] on div at bounding box center [467, 159] width 349 height 58
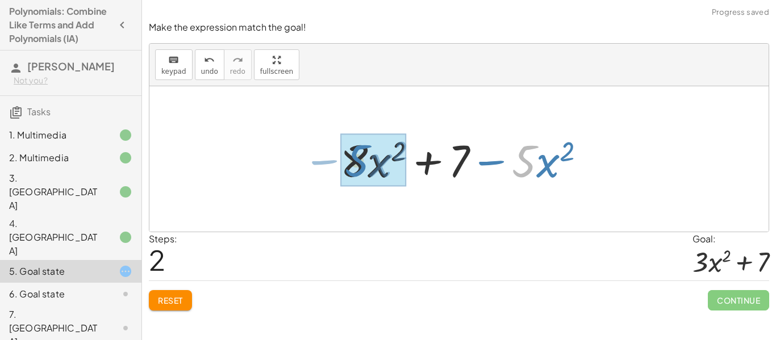
drag, startPoint x: 527, startPoint y: 170, endPoint x: 358, endPoint y: 169, distance: 169.2
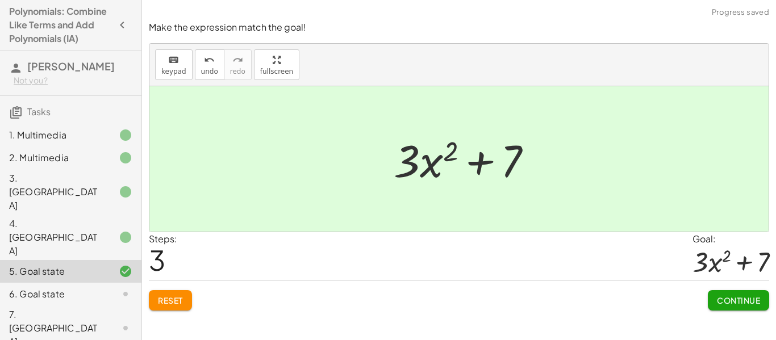
click at [739, 304] on span "Continue" at bounding box center [737, 300] width 43 height 10
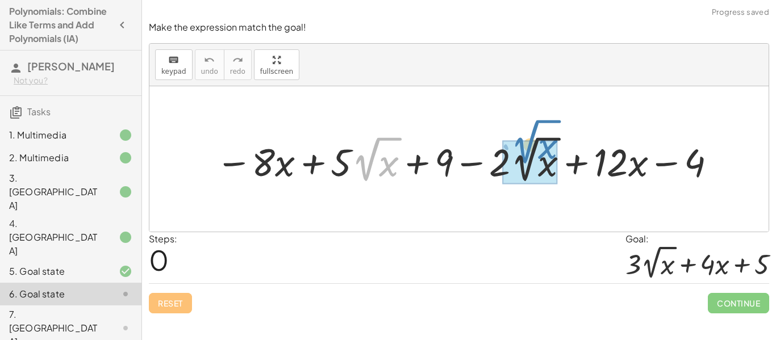
drag, startPoint x: 357, startPoint y: 161, endPoint x: 514, endPoint y: 146, distance: 158.0
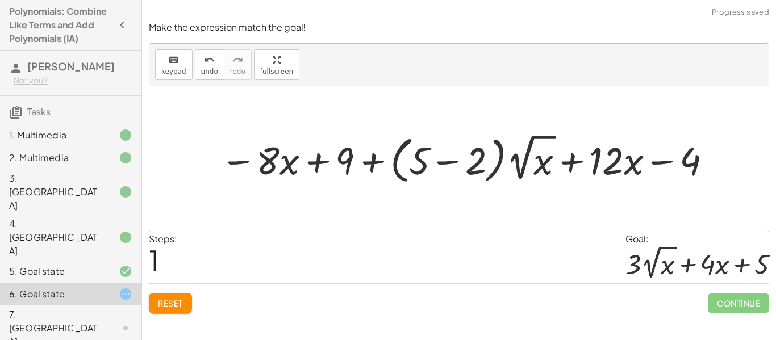
click at [458, 158] on div at bounding box center [467, 159] width 505 height 57
click at [452, 161] on div at bounding box center [467, 159] width 411 height 54
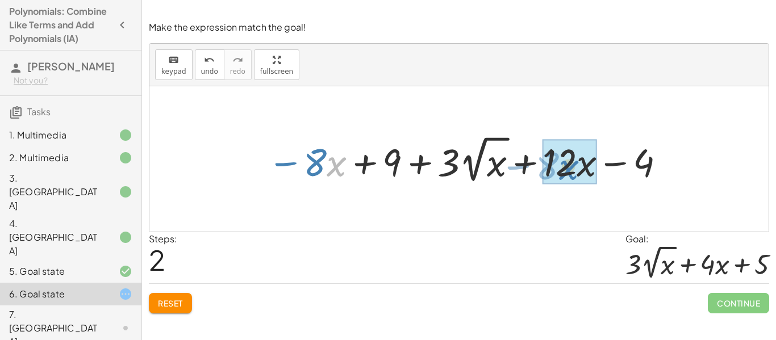
drag, startPoint x: 329, startPoint y: 161, endPoint x: 571, endPoint y: 164, distance: 241.9
click at [571, 164] on div at bounding box center [467, 159] width 411 height 54
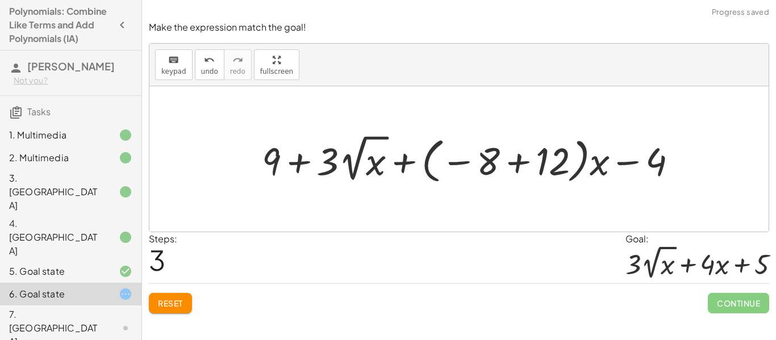
click at [508, 163] on div at bounding box center [473, 159] width 435 height 56
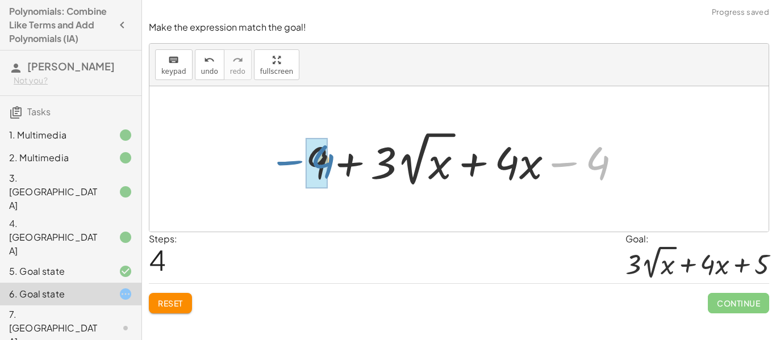
drag, startPoint x: 594, startPoint y: 164, endPoint x: 311, endPoint y: 166, distance: 283.3
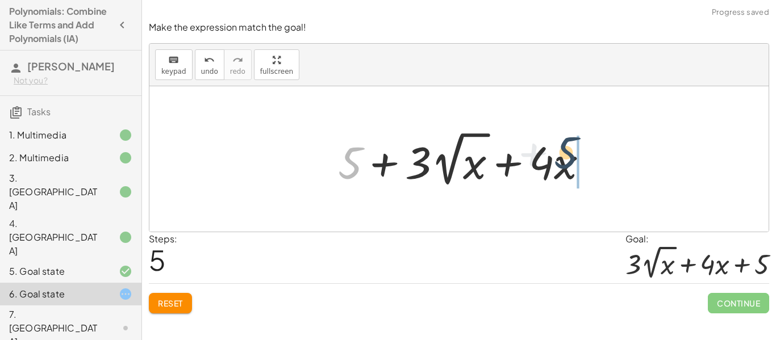
drag, startPoint x: 349, startPoint y: 166, endPoint x: 598, endPoint y: 161, distance: 248.7
click at [598, 161] on div at bounding box center [467, 159] width 270 height 62
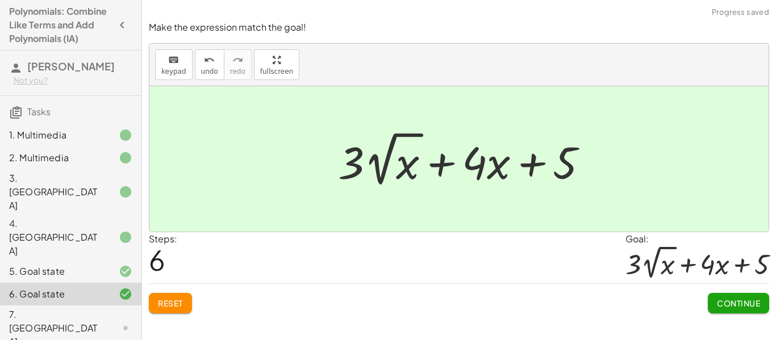
click at [720, 300] on span "Continue" at bounding box center [737, 303] width 43 height 10
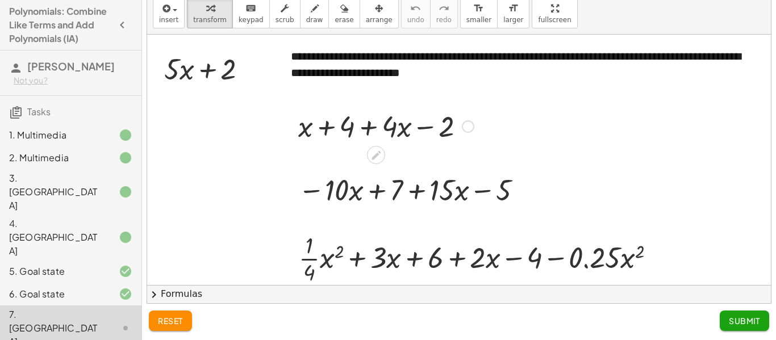
click at [459, 127] on div at bounding box center [385, 125] width 187 height 39
click at [470, 131] on div at bounding box center [468, 126] width 12 height 12
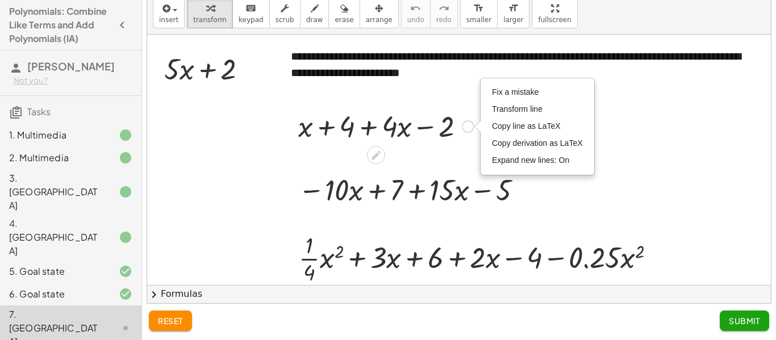
click at [459, 146] on div "+ x + 4 + · 4 · x − 2 Fix a mistake Transform line Copy line as LaTeX Copy deri…" at bounding box center [381, 125] width 201 height 44
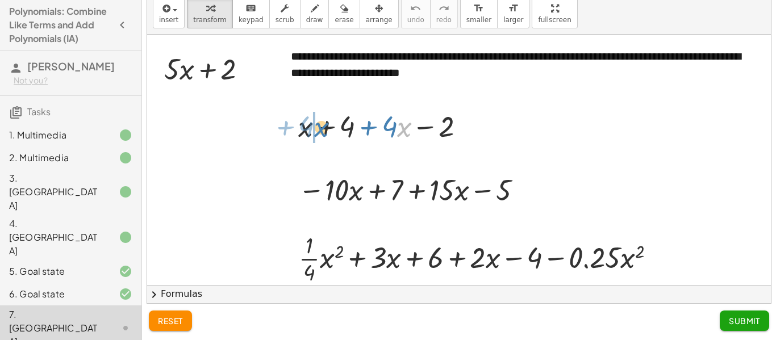
drag, startPoint x: 405, startPoint y: 131, endPoint x: 310, endPoint y: 131, distance: 94.8
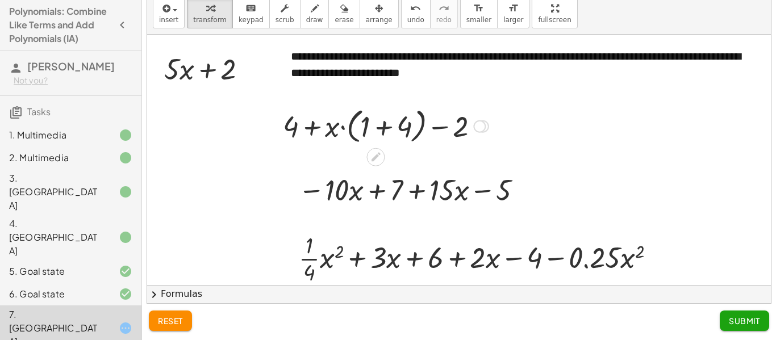
click at [308, 131] on div at bounding box center [385, 125] width 217 height 43
click at [379, 151] on icon at bounding box center [376, 157] width 12 height 12
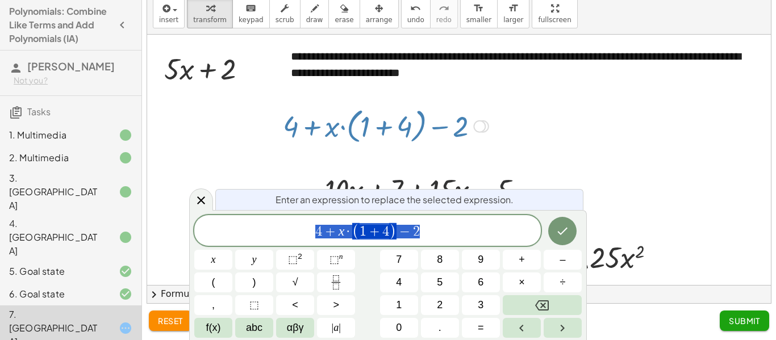
click at [379, 151] on icon at bounding box center [376, 157] width 12 height 12
click at [204, 197] on icon at bounding box center [201, 200] width 8 height 8
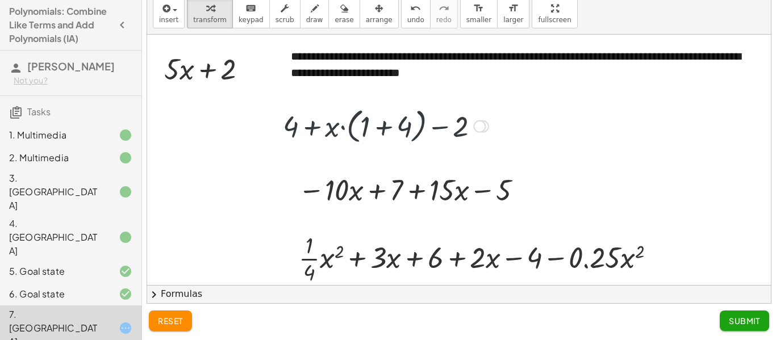
click at [182, 333] on div "reset Submit" at bounding box center [459, 322] width 634 height 36
click at [182, 326] on button "reset" at bounding box center [170, 321] width 43 height 20
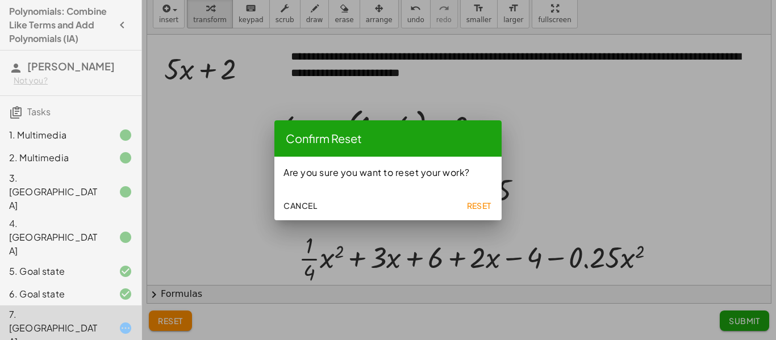
click at [491, 213] on button "Reset" at bounding box center [478, 205] width 36 height 20
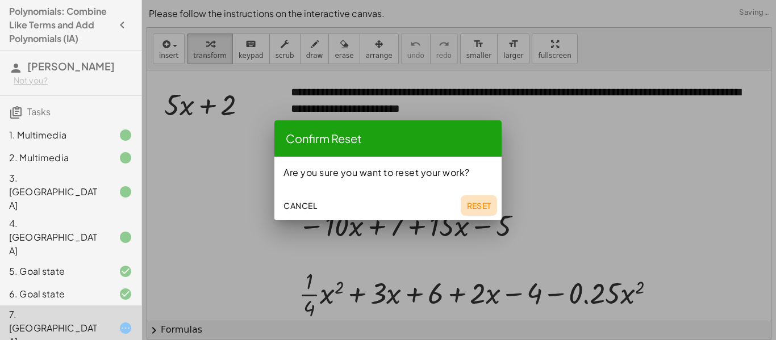
scroll to position [36, 0]
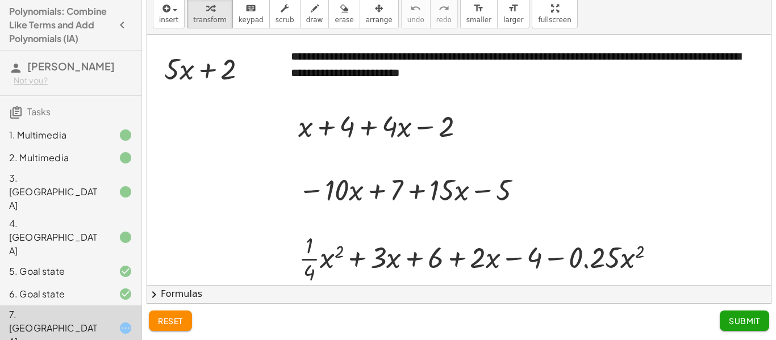
click at [475, 204] on div at bounding box center [411, 189] width 239 height 39
drag, startPoint x: 343, startPoint y: 124, endPoint x: 446, endPoint y: 127, distance: 103.3
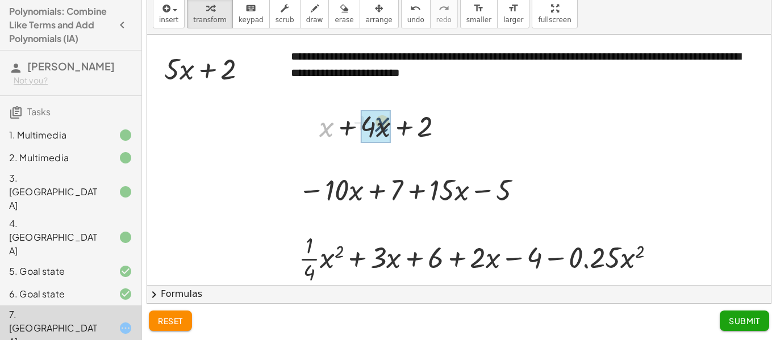
drag, startPoint x: 327, startPoint y: 132, endPoint x: 386, endPoint y: 128, distance: 59.1
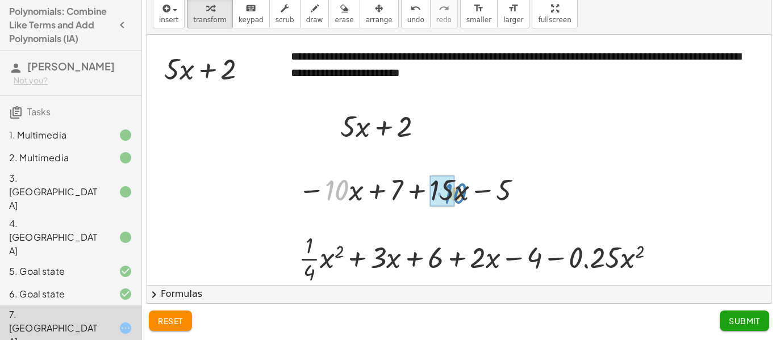
drag, startPoint x: 343, startPoint y: 185, endPoint x: 462, endPoint y: 188, distance: 118.7
click at [462, 188] on div at bounding box center [411, 189] width 239 height 39
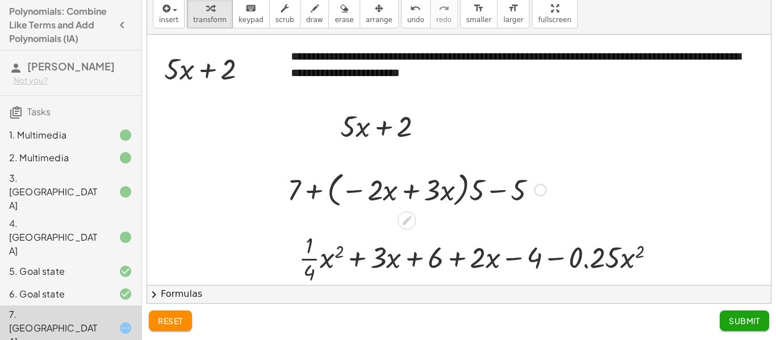
click at [416, 190] on div at bounding box center [417, 188] width 270 height 43
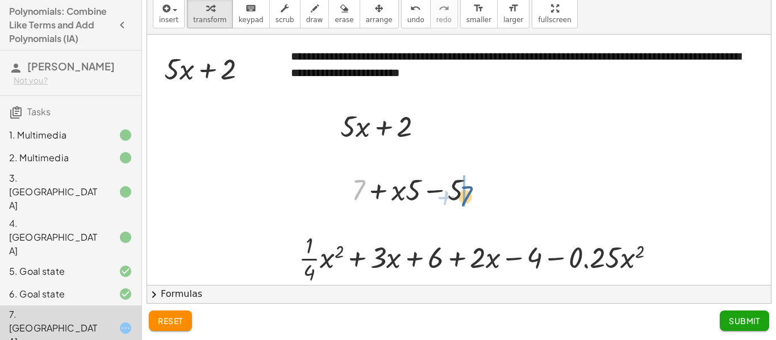
drag, startPoint x: 360, startPoint y: 188, endPoint x: 469, endPoint y: 195, distance: 109.2
click at [469, 195] on div at bounding box center [417, 189] width 142 height 39
drag, startPoint x: 456, startPoint y: 192, endPoint x: 419, endPoint y: 192, distance: 37.5
drag, startPoint x: 379, startPoint y: 194, endPoint x: 399, endPoint y: 195, distance: 20.5
click at [399, 195] on div at bounding box center [416, 189] width 103 height 39
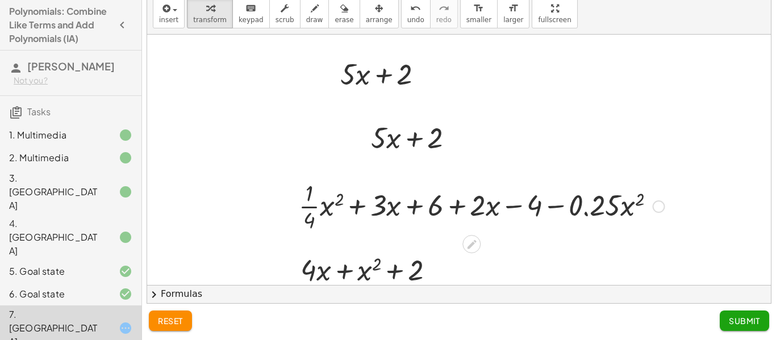
scroll to position [56, 0]
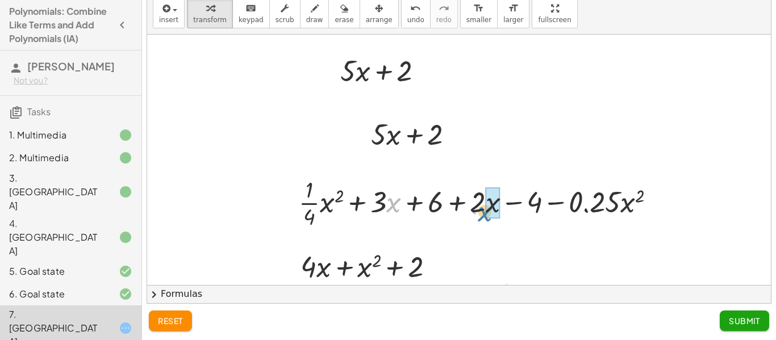
drag, startPoint x: 392, startPoint y: 200, endPoint x: 483, endPoint y: 209, distance: 91.9
click at [483, 209] on div at bounding box center [481, 202] width 377 height 57
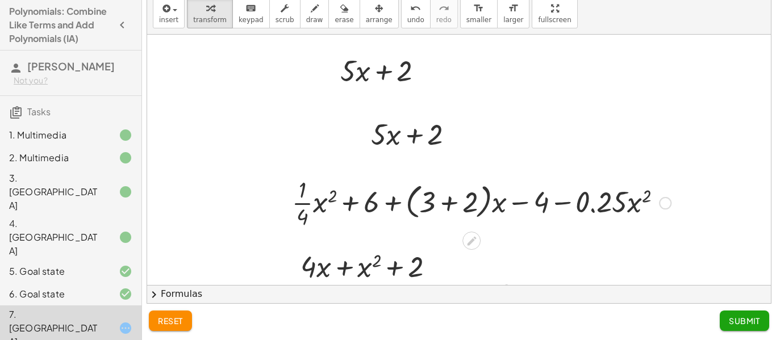
click at [442, 203] on div at bounding box center [481, 202] width 390 height 57
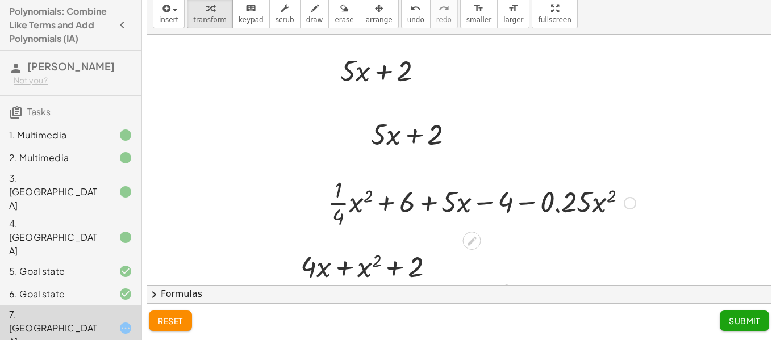
click at [353, 208] on div at bounding box center [481, 202] width 319 height 57
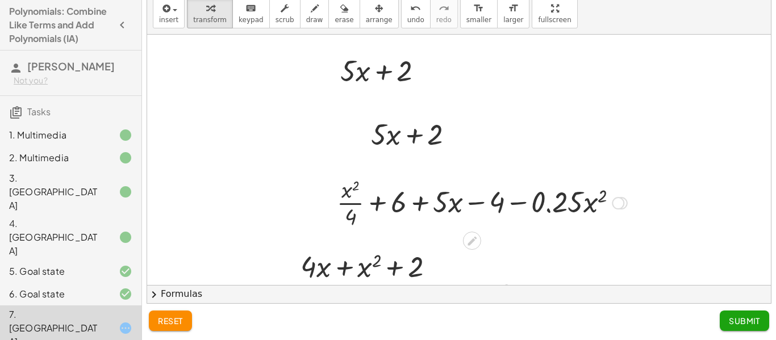
click at [379, 204] on div at bounding box center [481, 202] width 301 height 57
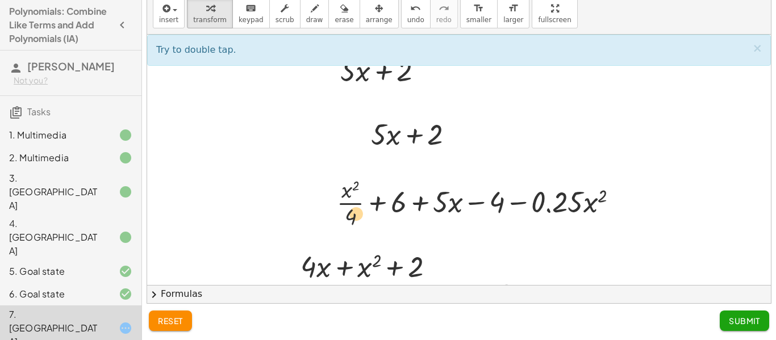
drag, startPoint x: 350, startPoint y: 216, endPoint x: 355, endPoint y: 213, distance: 6.1
click at [355, 213] on div at bounding box center [481, 202] width 301 height 57
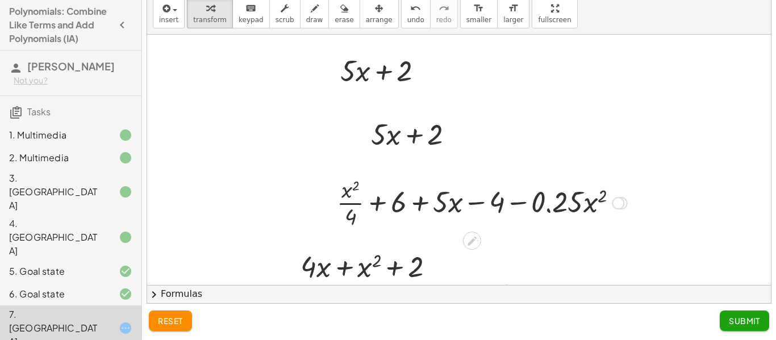
click at [550, 205] on div at bounding box center [481, 202] width 301 height 57
click at [513, 202] on div at bounding box center [481, 202] width 301 height 57
click at [477, 201] on div at bounding box center [481, 202] width 301 height 57
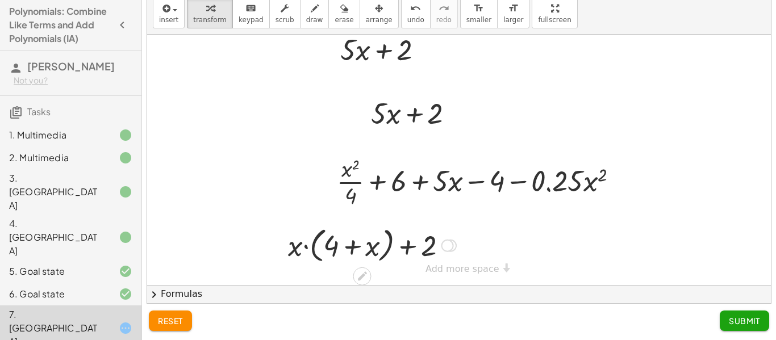
click at [357, 242] on div at bounding box center [371, 244] width 179 height 43
click at [353, 246] on div at bounding box center [371, 244] width 179 height 43
click at [747, 323] on span "Submit" at bounding box center [743, 321] width 31 height 10
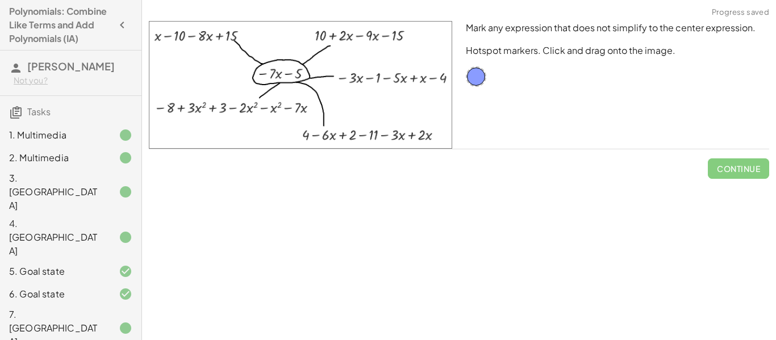
scroll to position [83, 0]
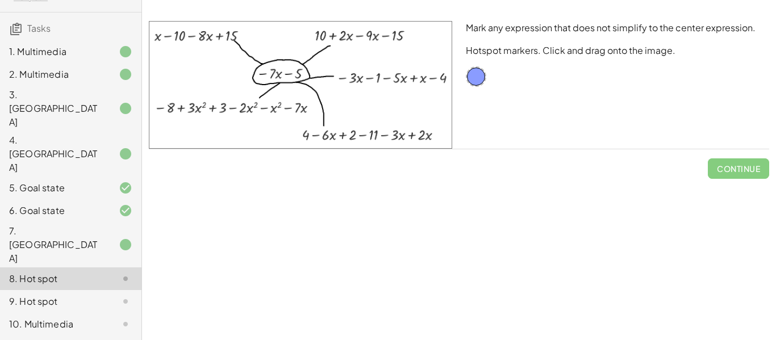
click at [101, 317] on div at bounding box center [116, 324] width 32 height 14
